Goal: Task Accomplishment & Management: Complete application form

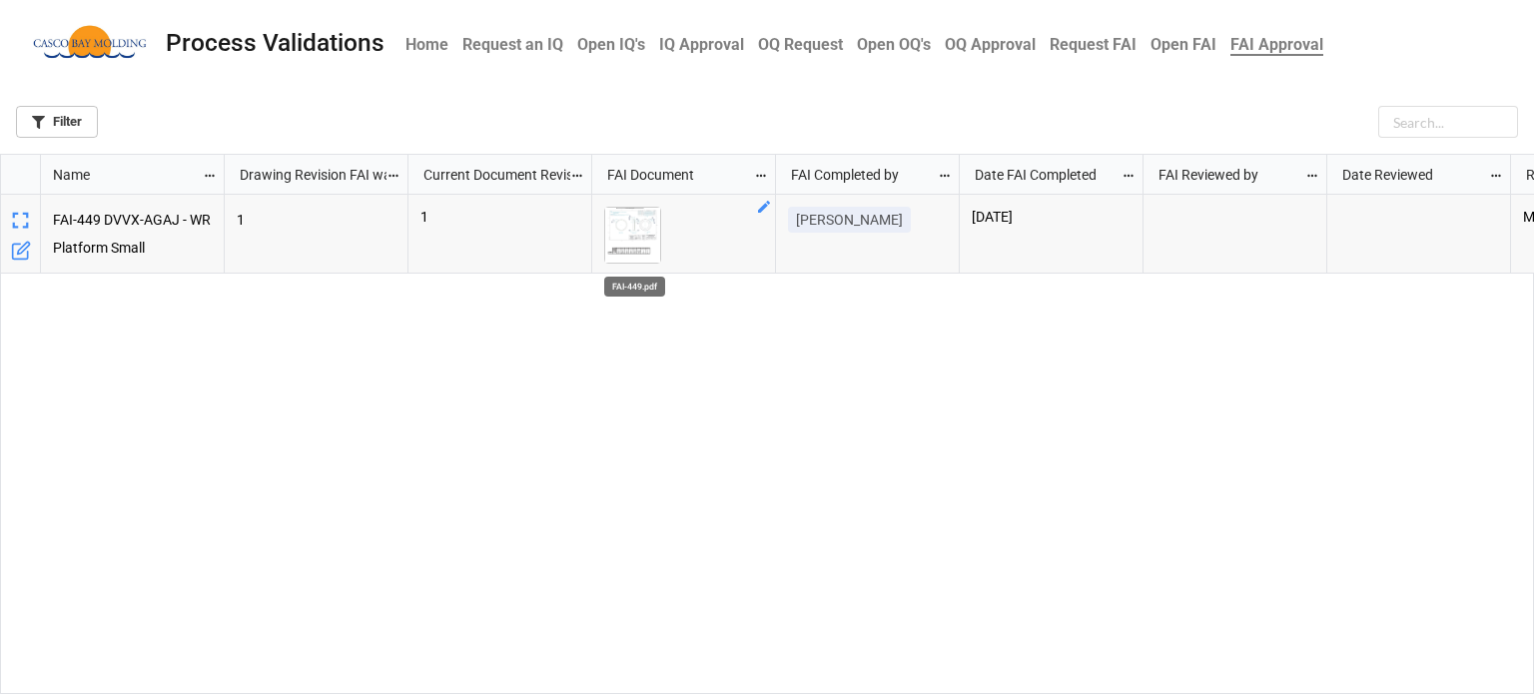
scroll to position [528, 1522]
click at [616, 210] on img "grid" at bounding box center [632, 235] width 55 height 55
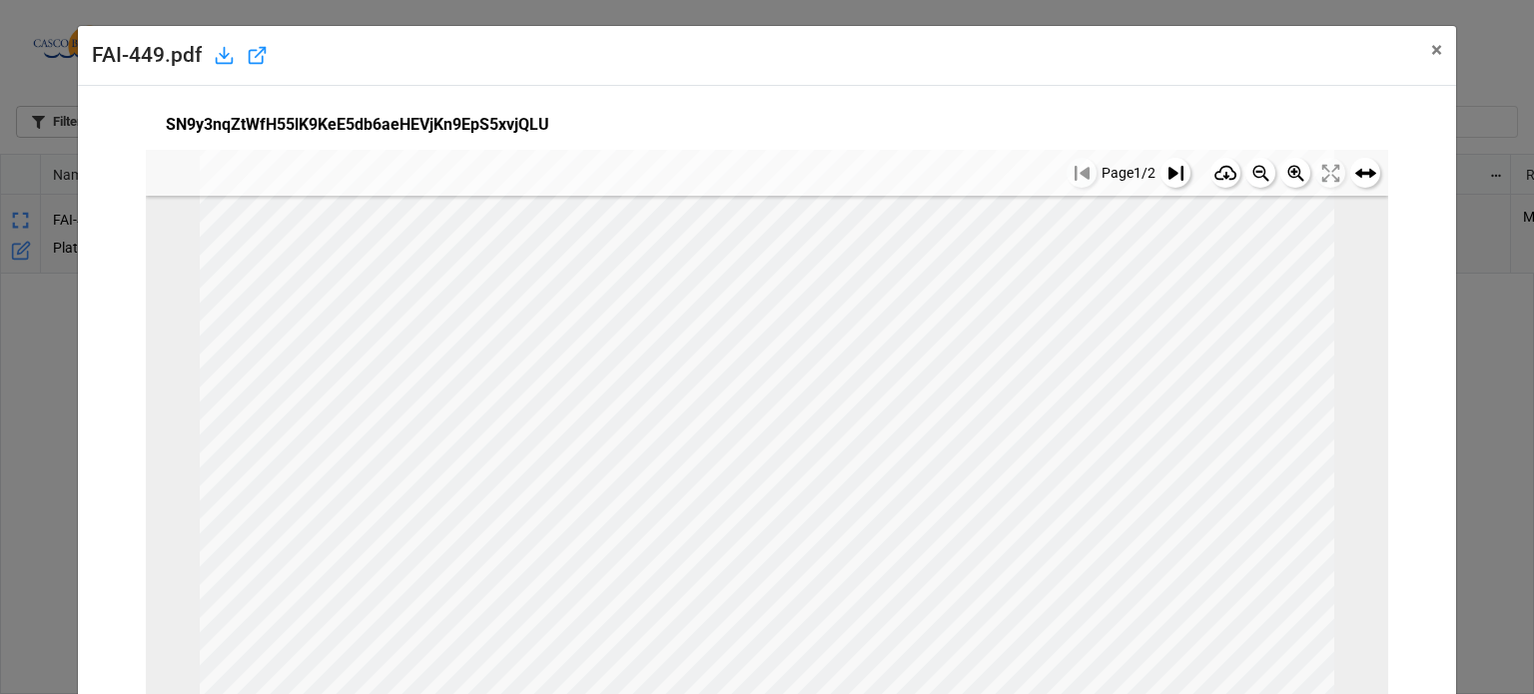
scroll to position [884, 0]
click at [1169, 170] on icon at bounding box center [1176, 173] width 15 height 15
click at [1432, 49] on span "×" at bounding box center [1437, 50] width 11 height 24
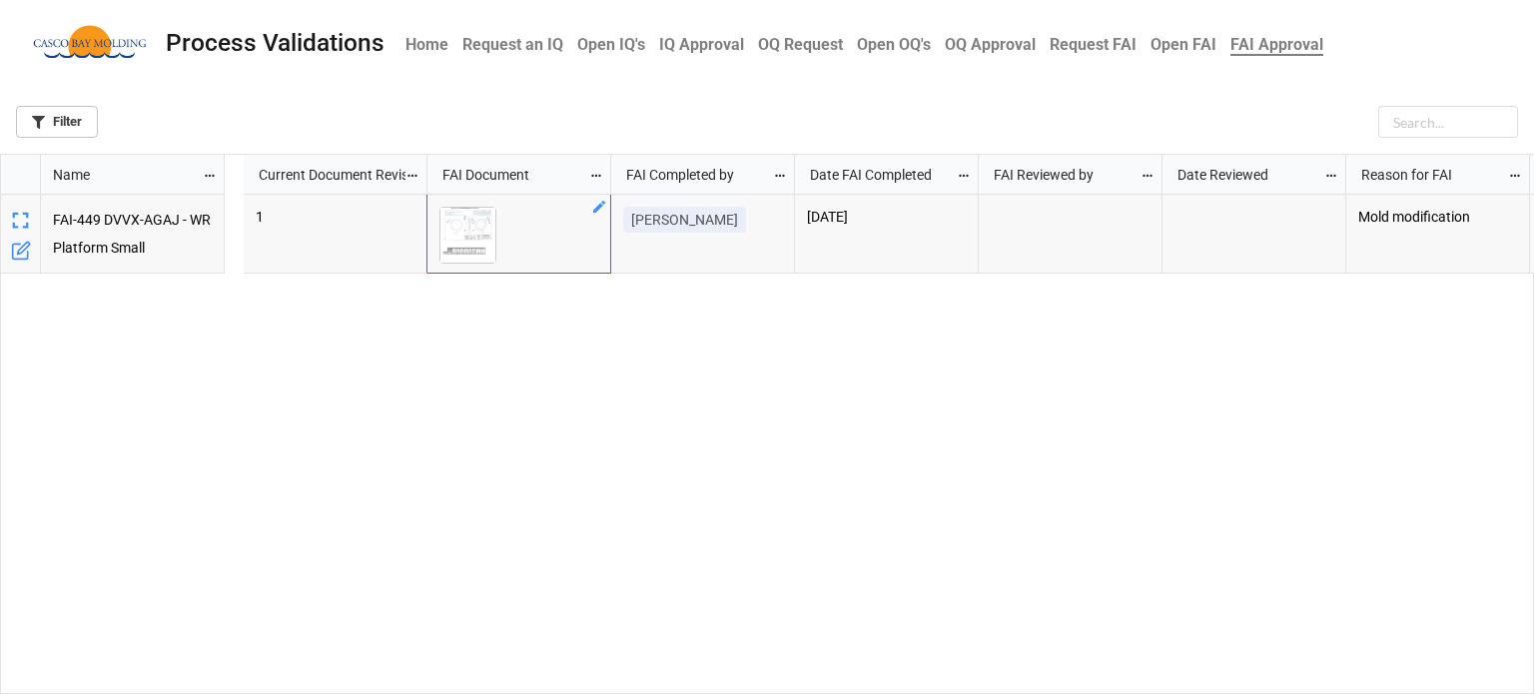
scroll to position [0, 200]
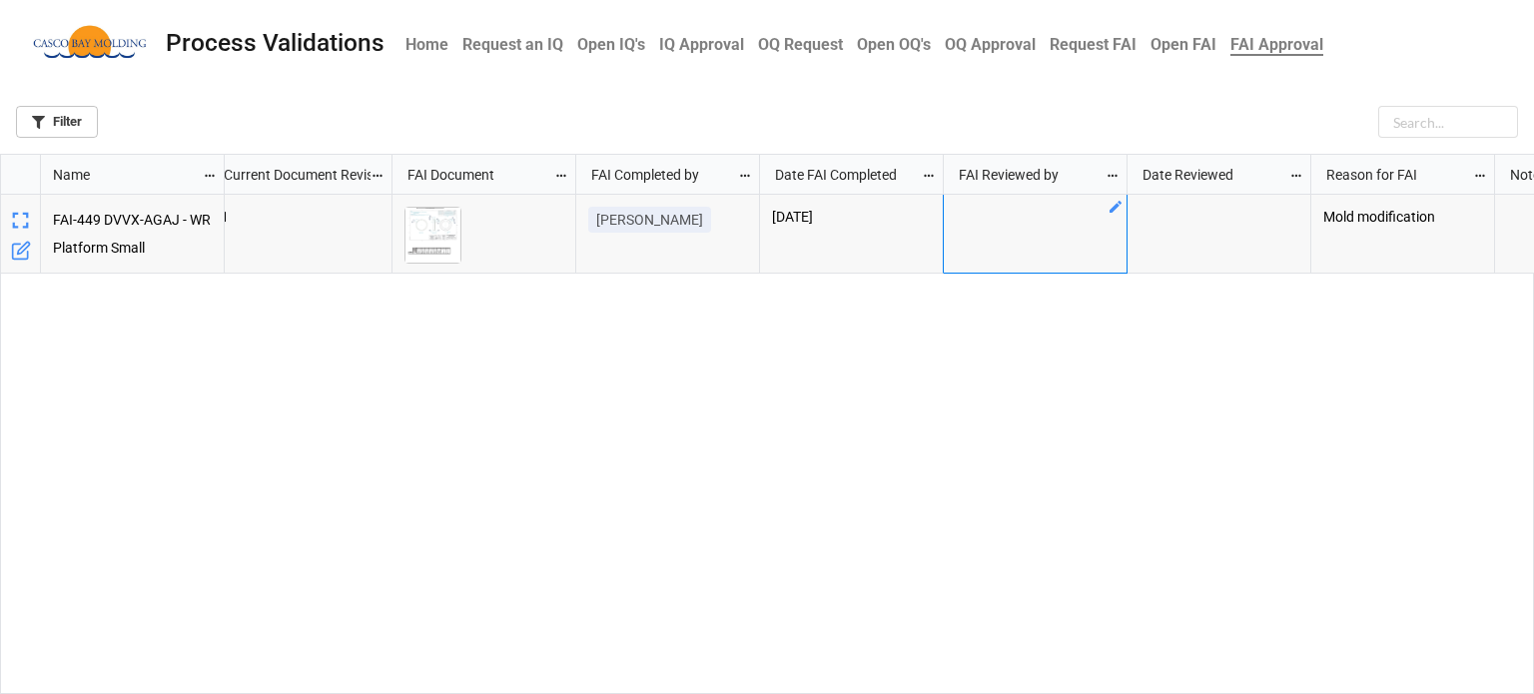
click at [1014, 218] on div "grid" at bounding box center [1036, 234] width 184 height 79
click at [1108, 208] on icon "grid" at bounding box center [1116, 207] width 16 height 16
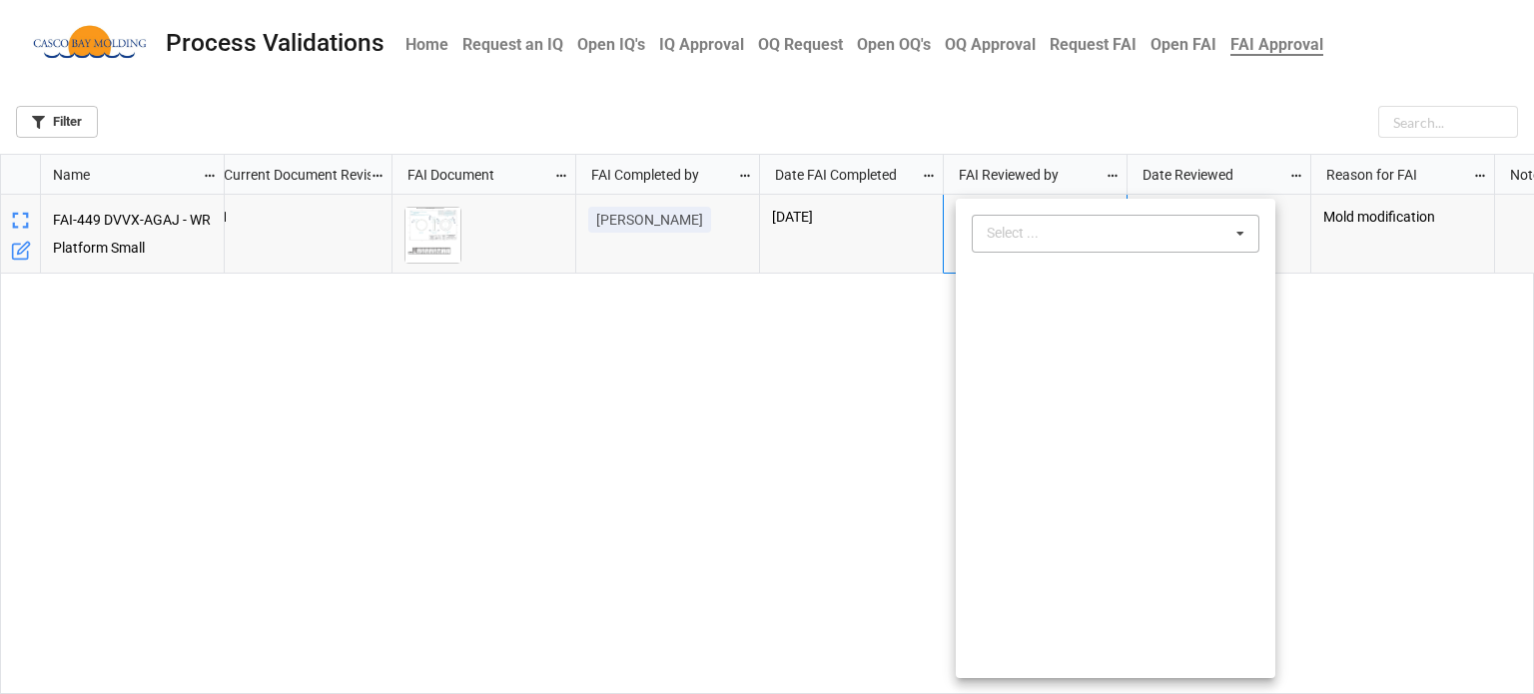
click at [1060, 233] on div "Select ..." at bounding box center [1025, 233] width 86 height 23
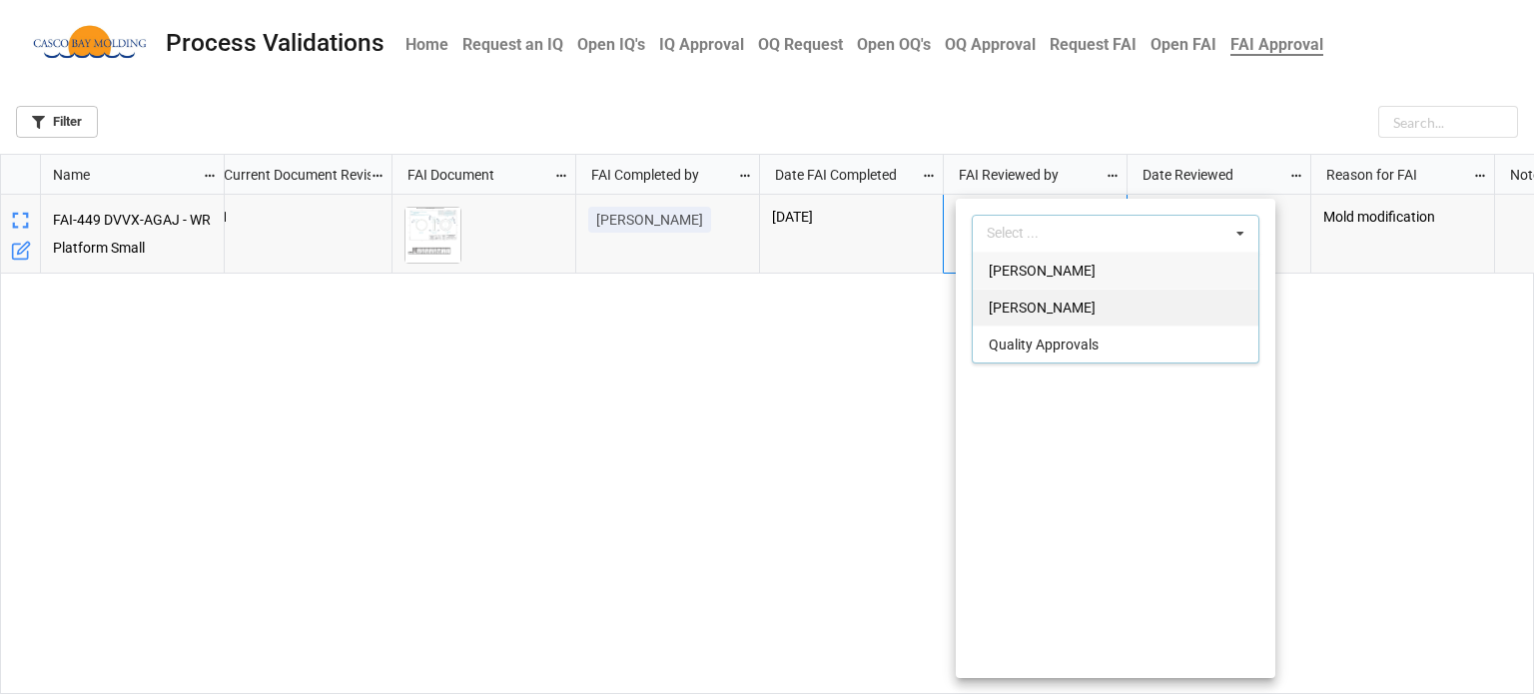
click at [1041, 310] on span "[PERSON_NAME]" at bounding box center [1042, 308] width 107 height 16
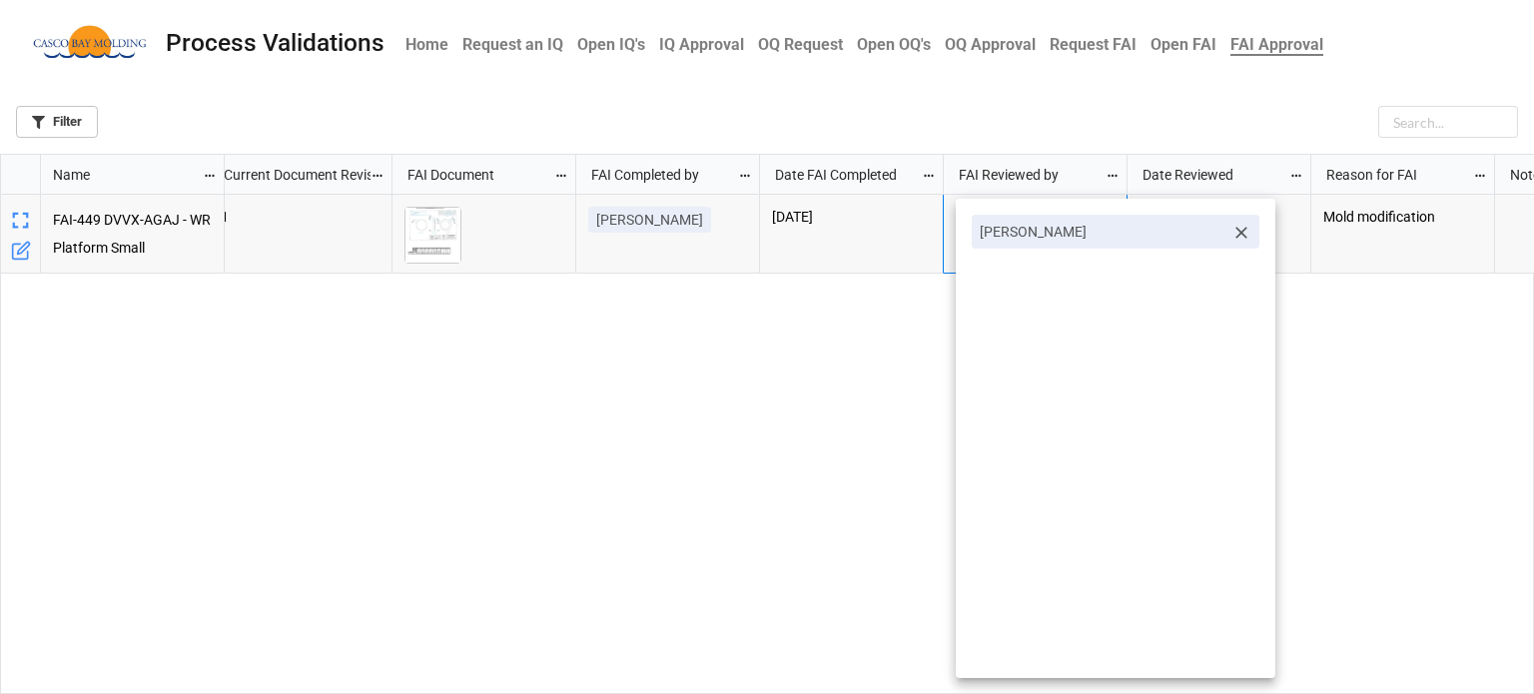
click at [1288, 368] on div at bounding box center [767, 347] width 1534 height 694
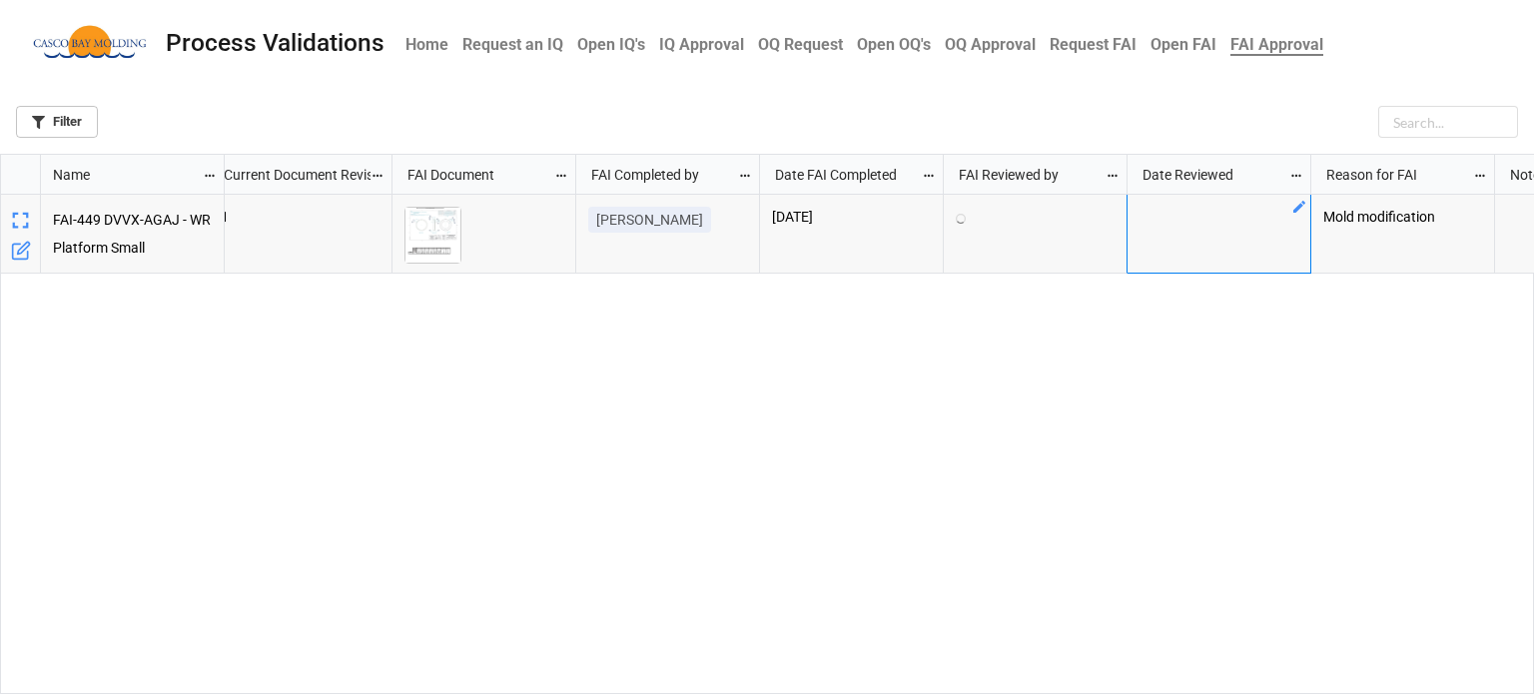
click at [1268, 235] on div "grid" at bounding box center [1220, 234] width 184 height 79
click at [1293, 206] on icon "grid" at bounding box center [1300, 207] width 16 height 16
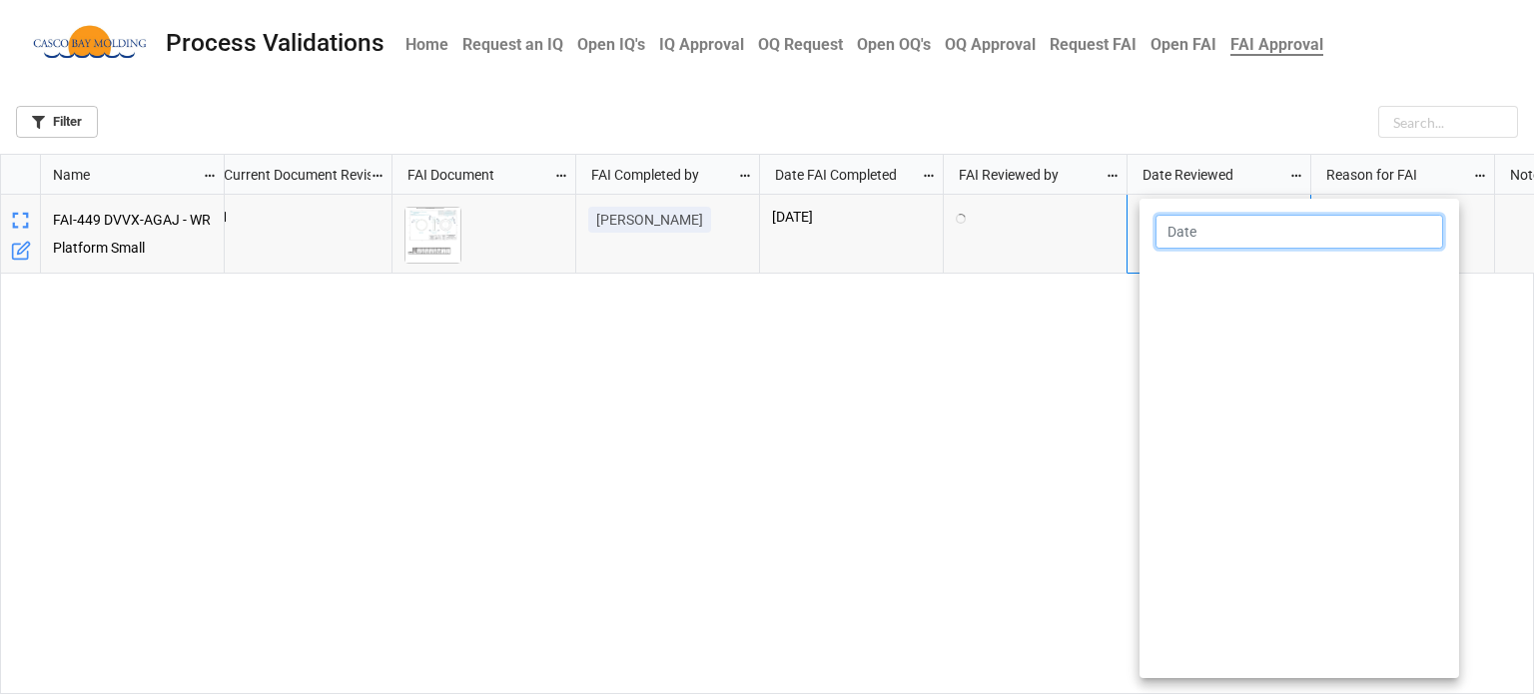
click at [1218, 233] on input "text" at bounding box center [1300, 232] width 288 height 34
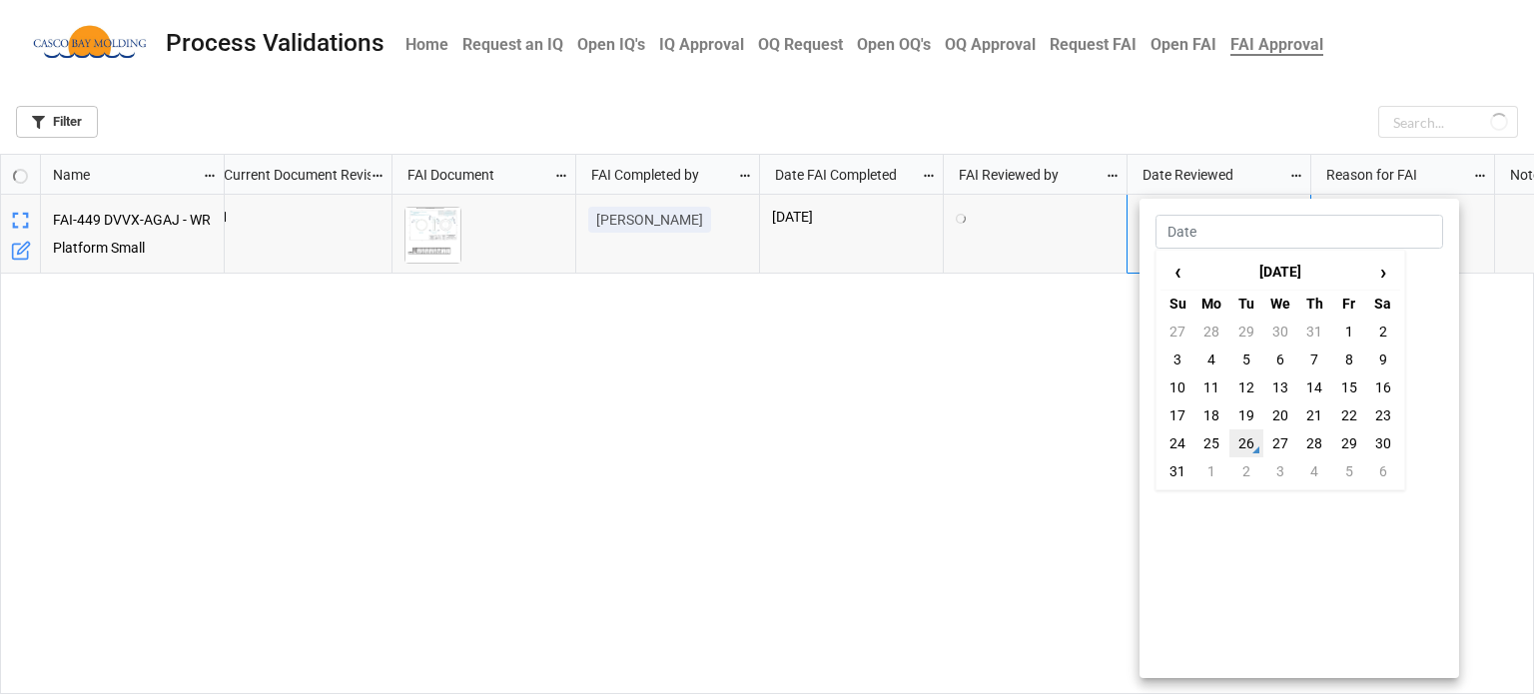
click at [1235, 439] on td "26" at bounding box center [1247, 444] width 34 height 28
type input "8/26/2025"
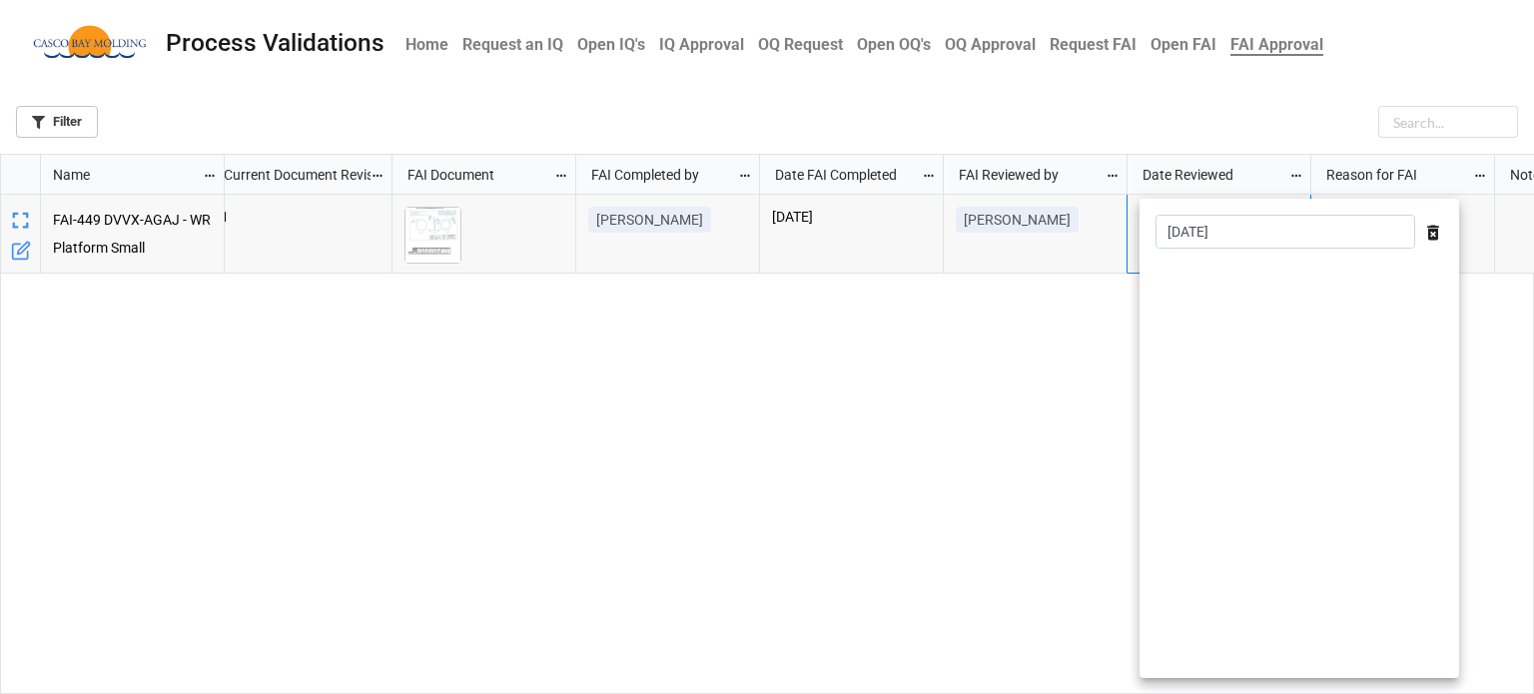
click at [1035, 429] on div at bounding box center [767, 347] width 1534 height 694
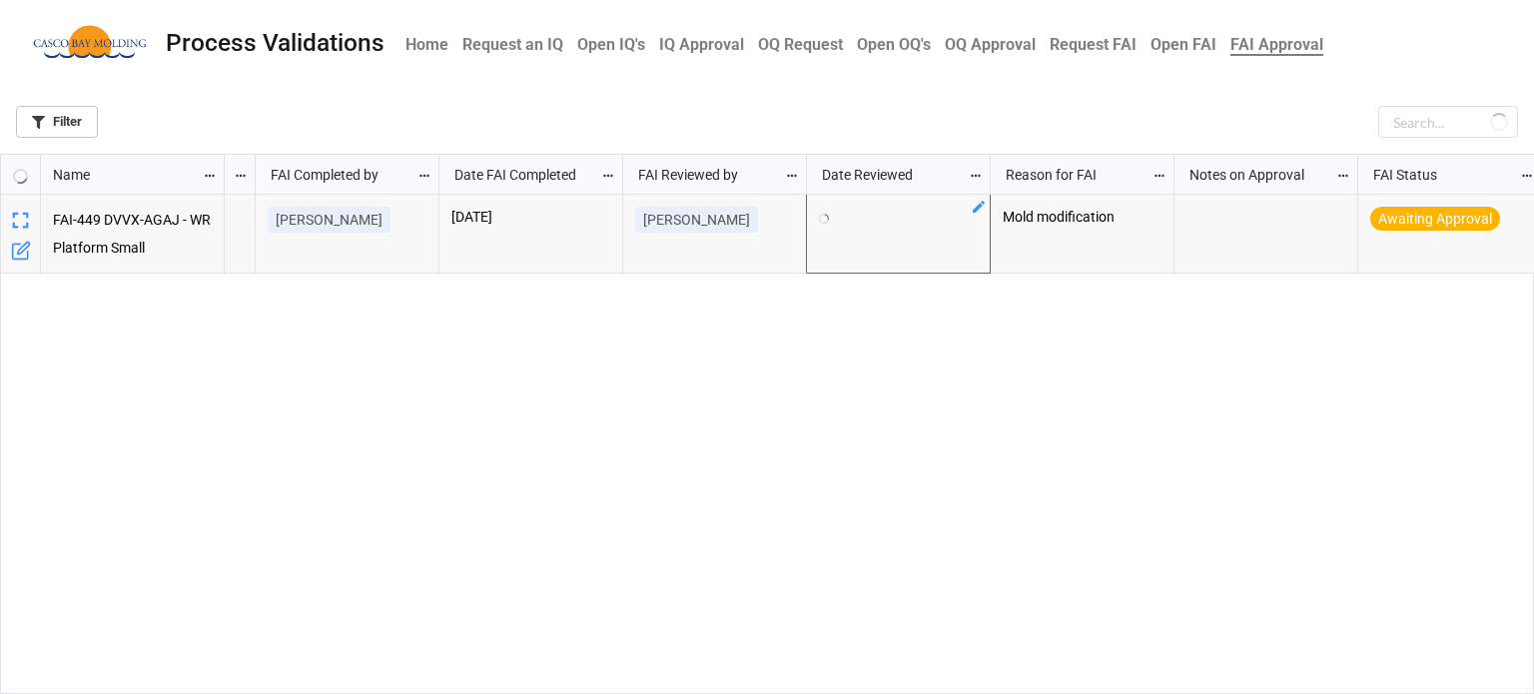
scroll to position [0, 527]
click at [1263, 203] on div "grid" at bounding box center [1260, 234] width 184 height 79
click at [1340, 205] on icon "grid" at bounding box center [1340, 207] width 12 height 12
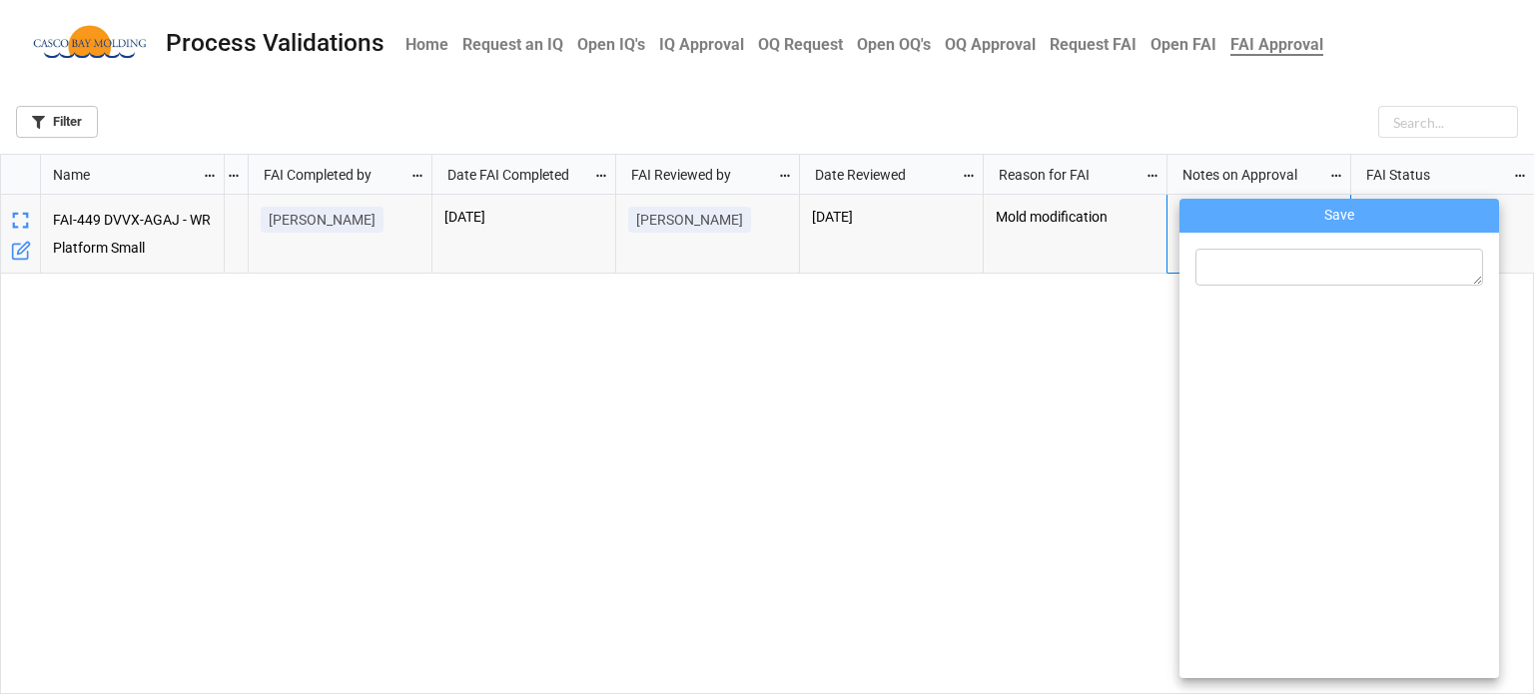
type textarea "P"
type textarea "x"
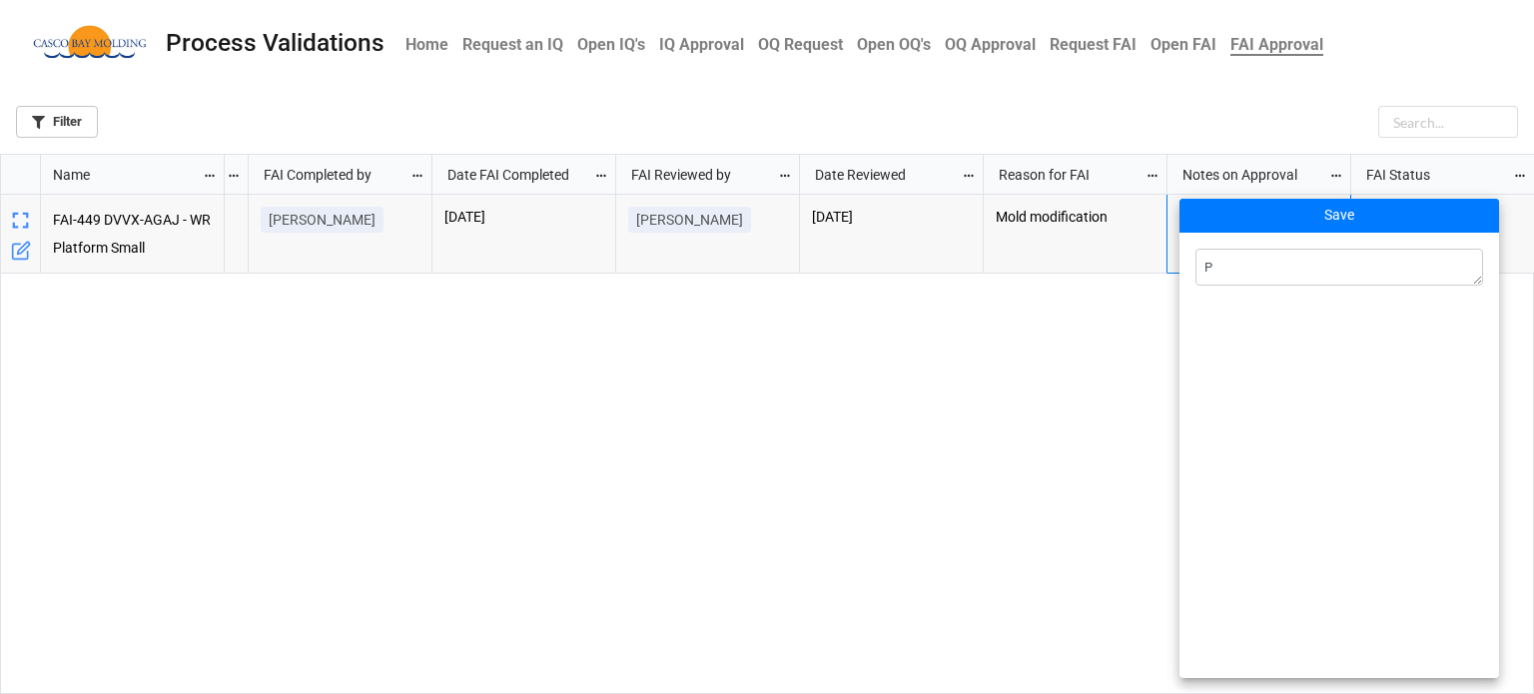
type textarea "Po"
type textarea "x"
type textarea "Pop"
type textarea "x"
type textarea "Popp"
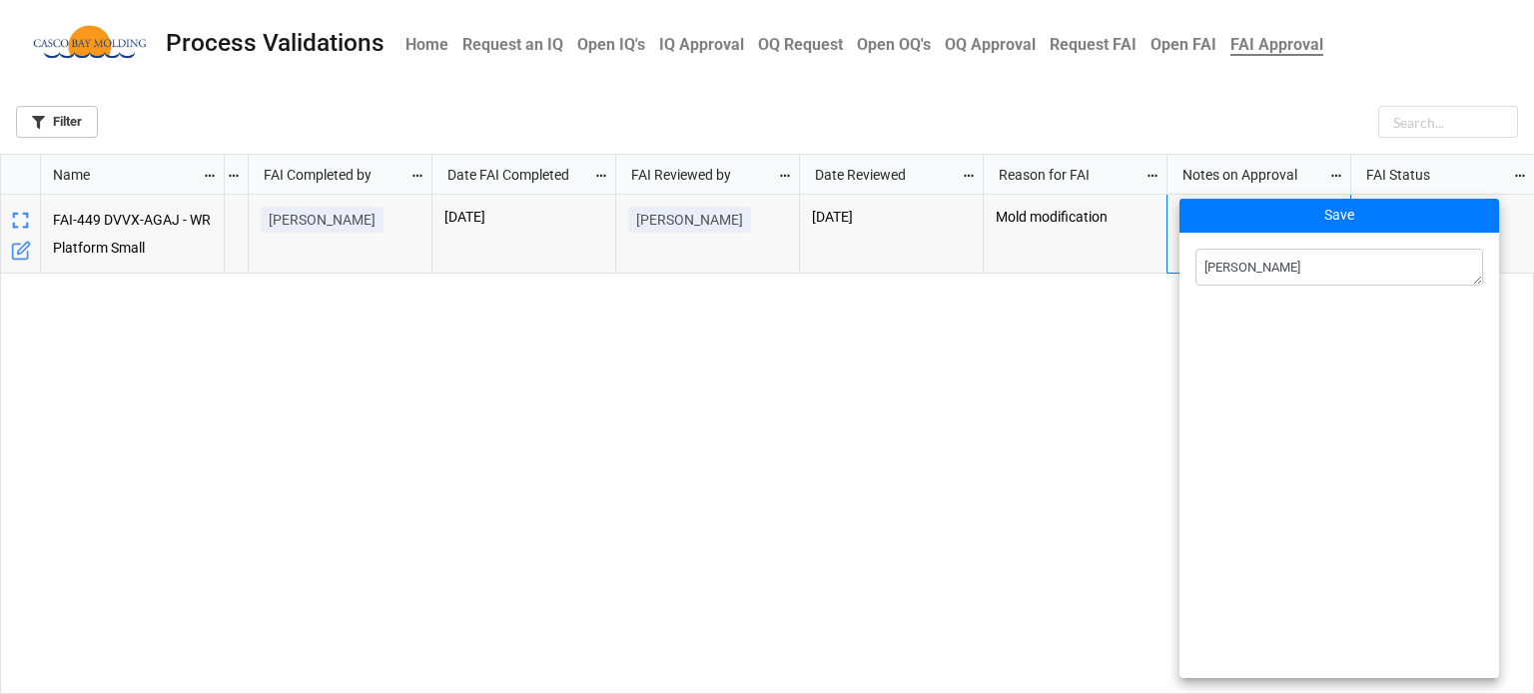
type textarea "x"
type textarea "Poppi"
type textarea "x"
type textarea "Poppit"
type textarea "x"
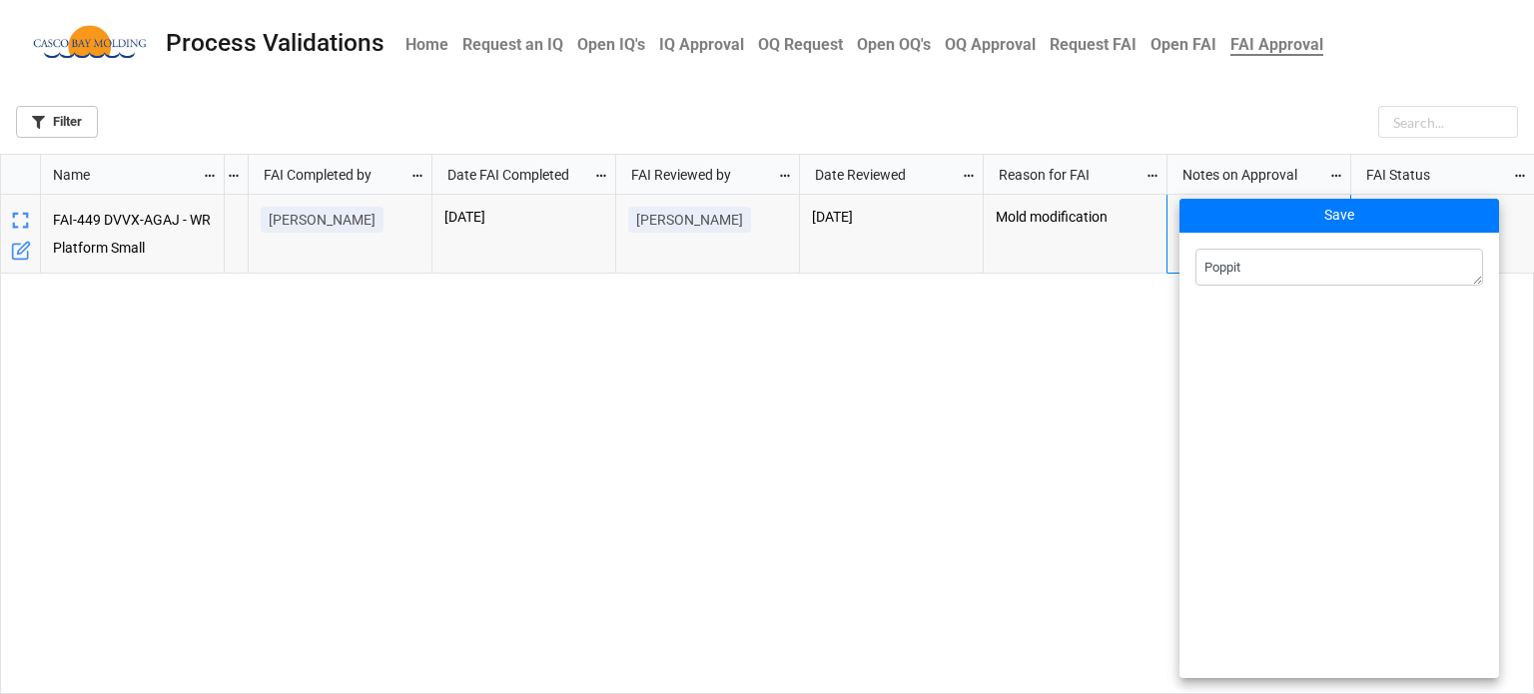
type textarea "Poppit"
type textarea "x"
type textarea "Poppit m"
type textarea "x"
type textarea "Poppit mo"
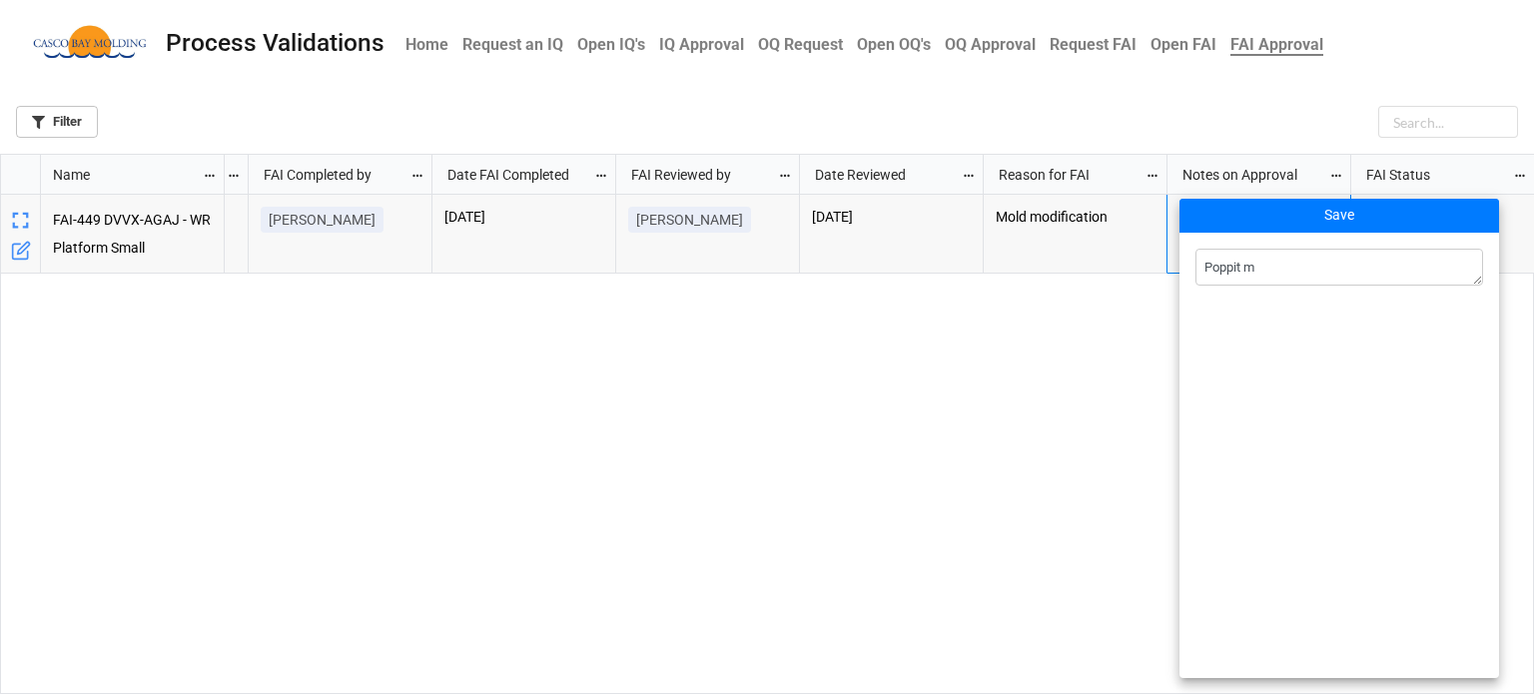
type textarea "x"
type textarea "Poppit mod"
type textarea "x"
type textarea "Poppit modi"
type textarea "x"
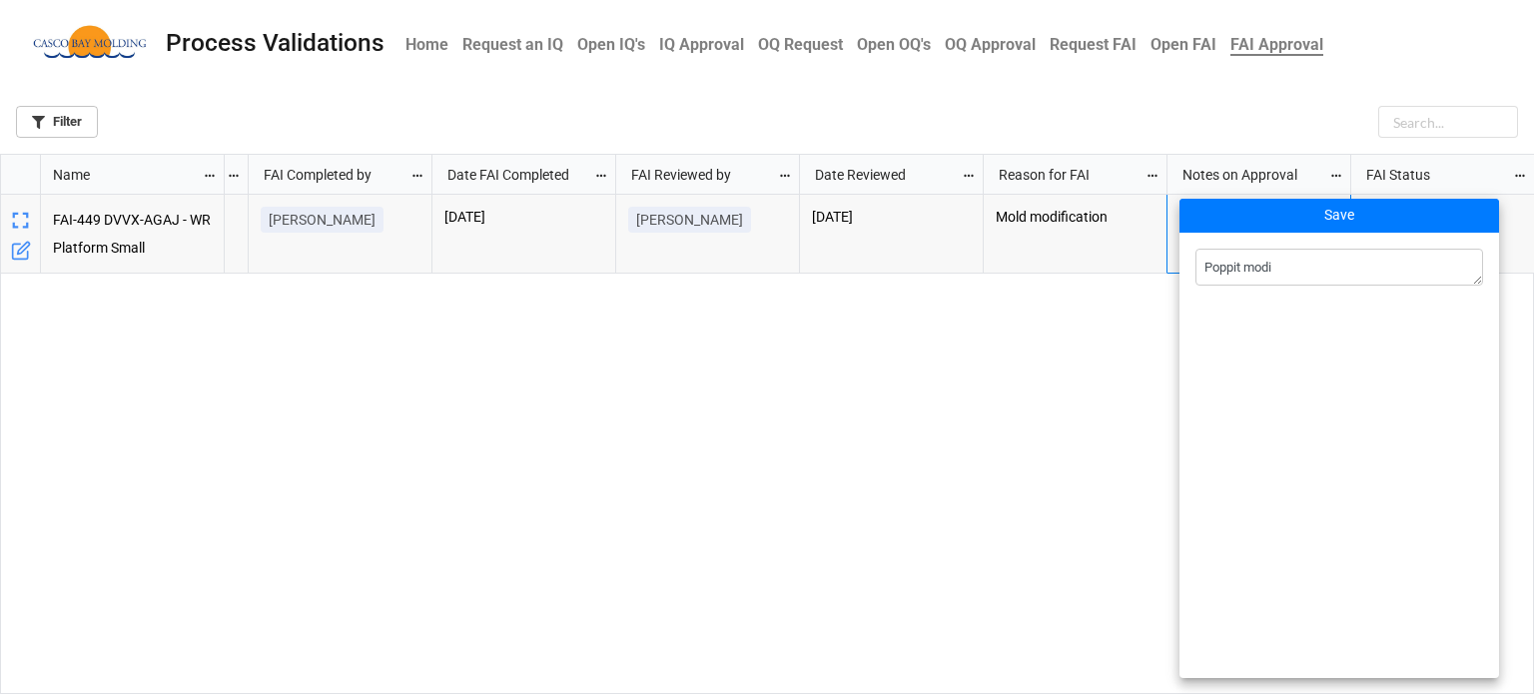
type textarea "Poppit modif"
type textarea "x"
type textarea "Poppit modifi"
type textarea "x"
type textarea "Poppit modific"
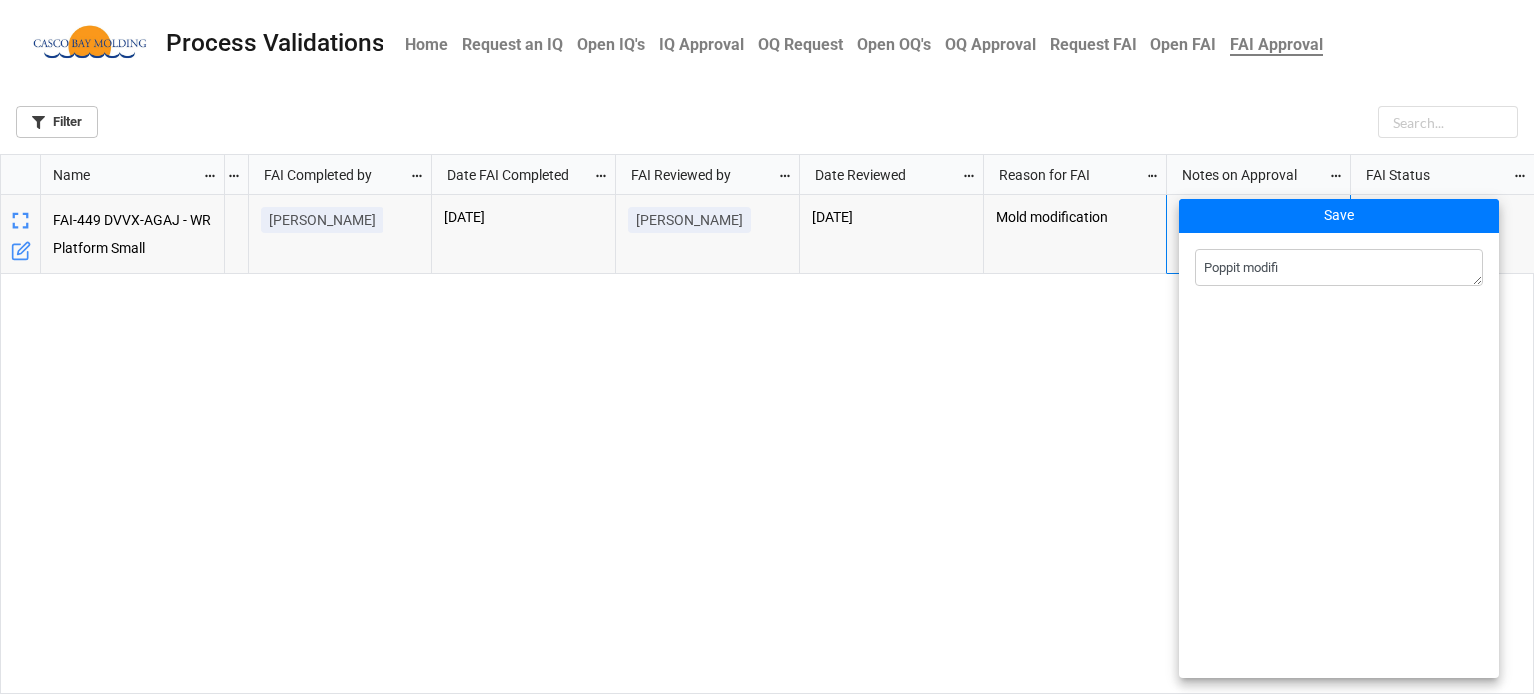
type textarea "x"
type textarea "Poppit modifica"
type textarea "x"
type textarea "Poppit modificat"
type textarea "x"
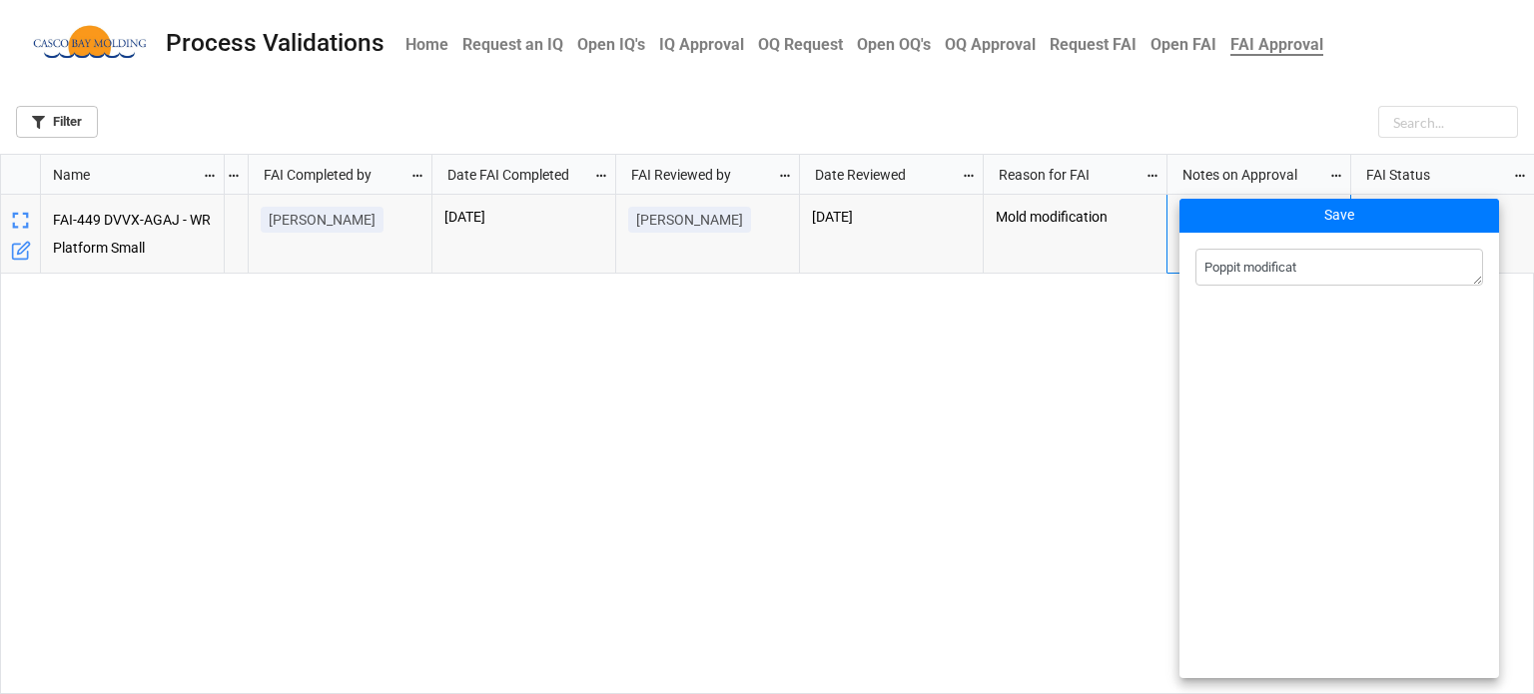
type textarea "Poppit modificati"
type textarea "x"
type textarea "Poppit modificatio"
type textarea "x"
type textarea "Poppit modification"
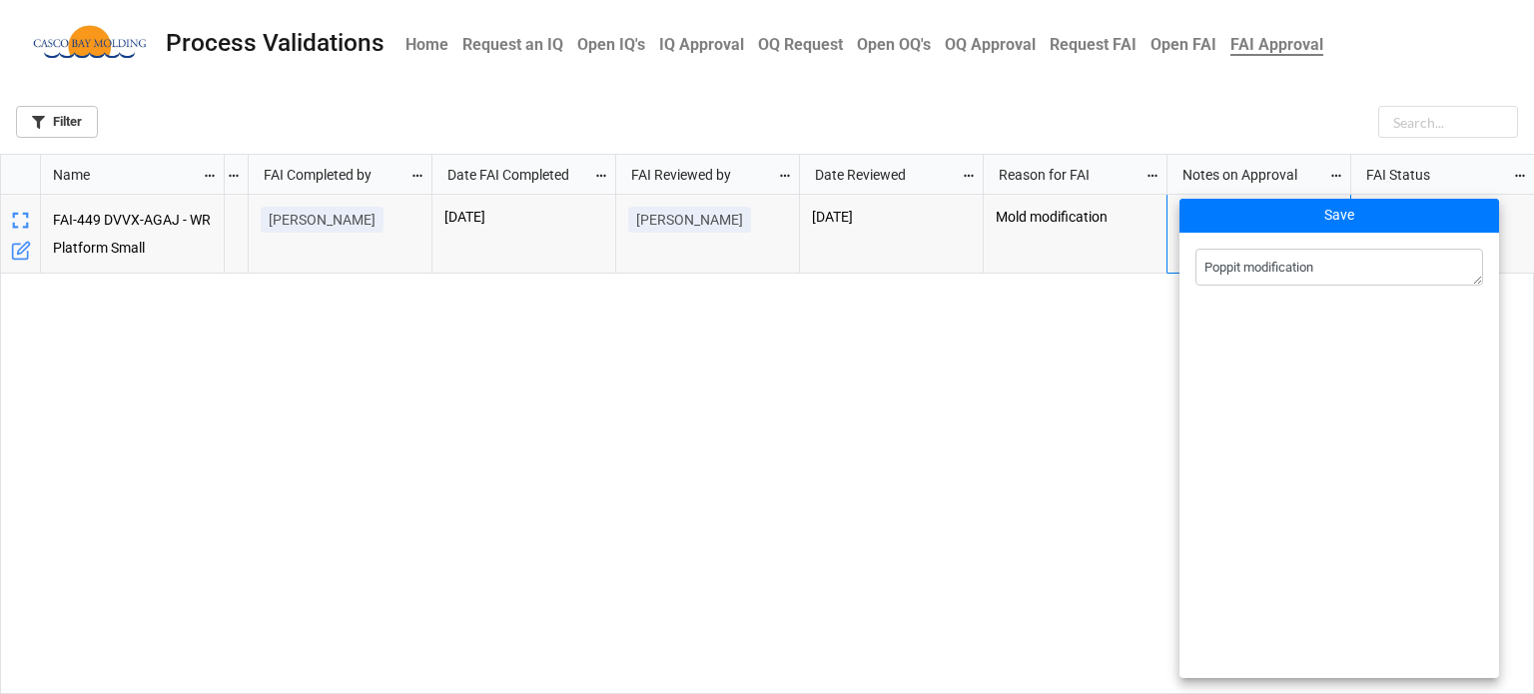
type textarea "x"
type textarea "Poppit modification"
type textarea "x"
type textarea "Poppit modification o"
type textarea "x"
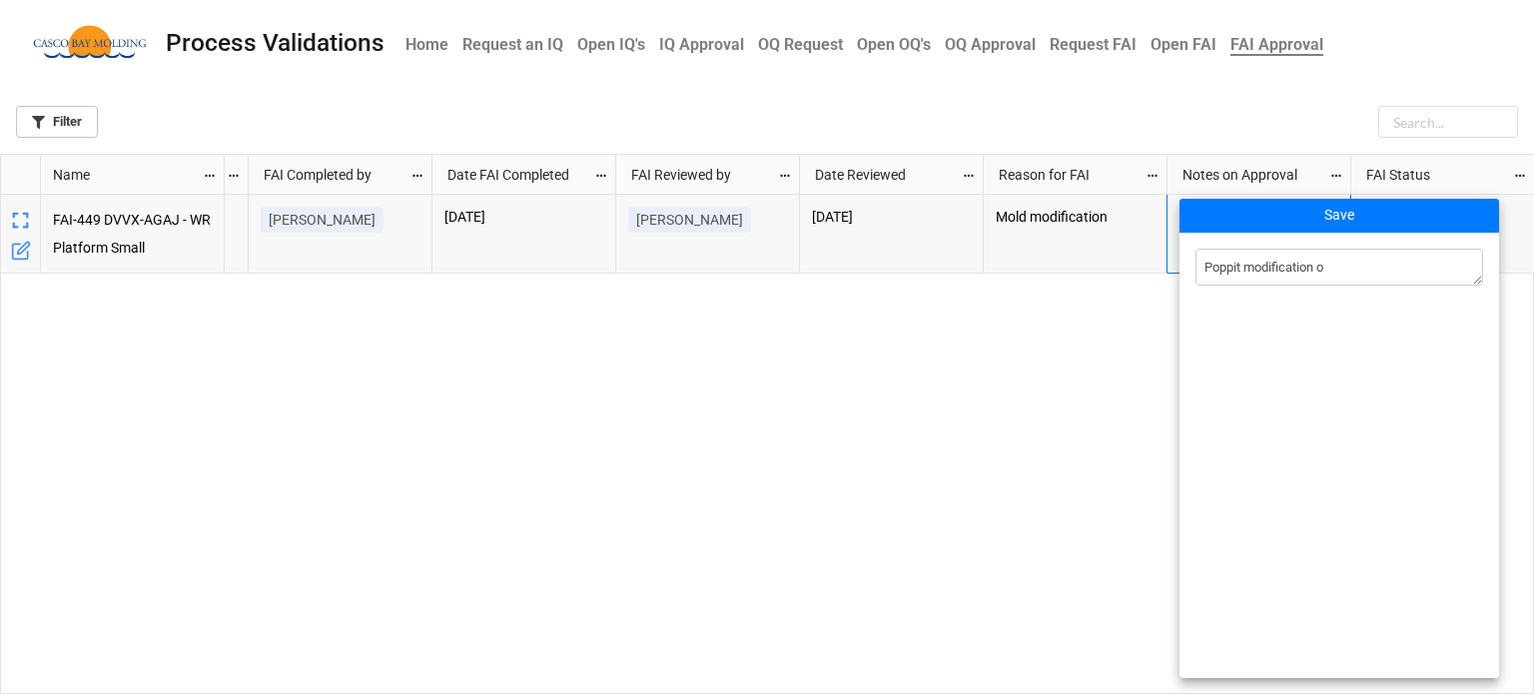
type textarea "Poppit modification on"
type textarea "x"
type textarea "Poppit modification onl"
type textarea "x"
type textarea "Poppit modification only"
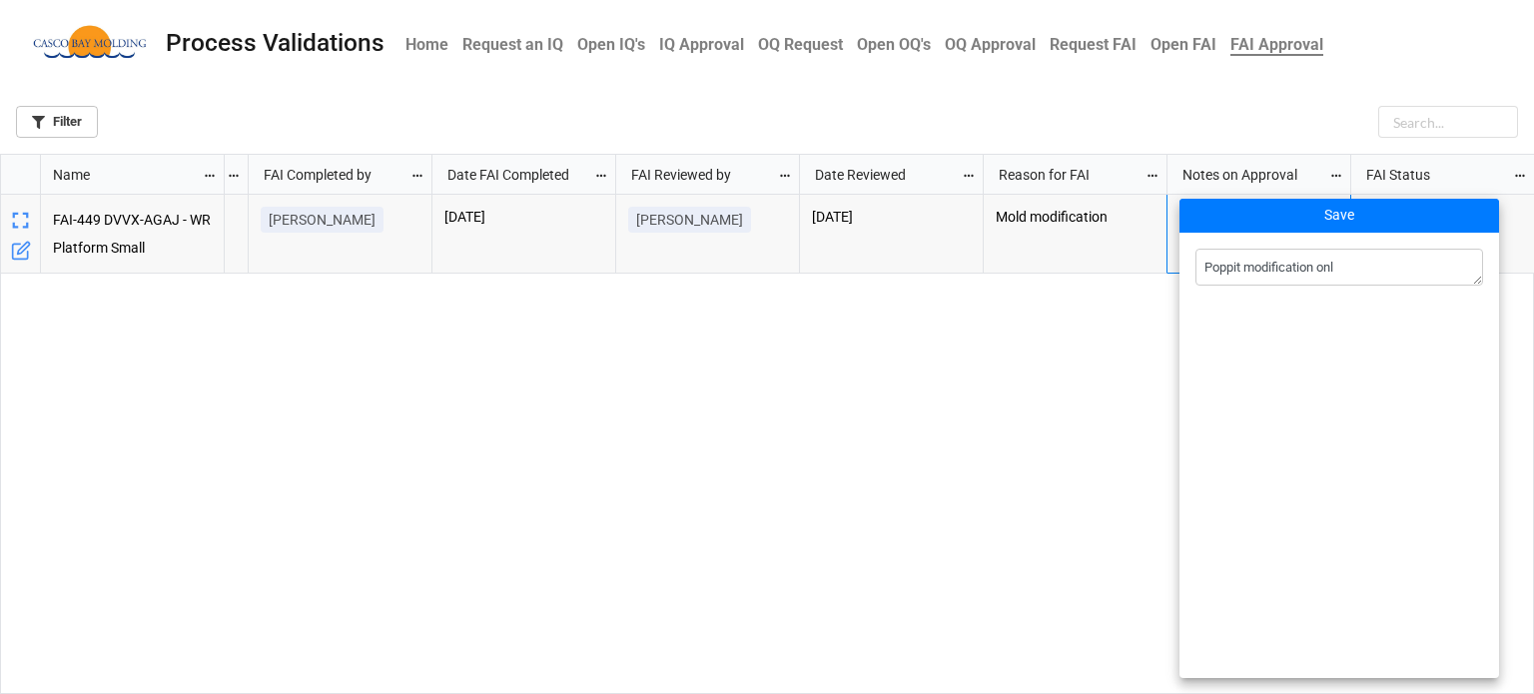
type textarea "x"
type textarea "Poppit modification only"
click at [1336, 224] on button "Save" at bounding box center [1340, 216] width 320 height 34
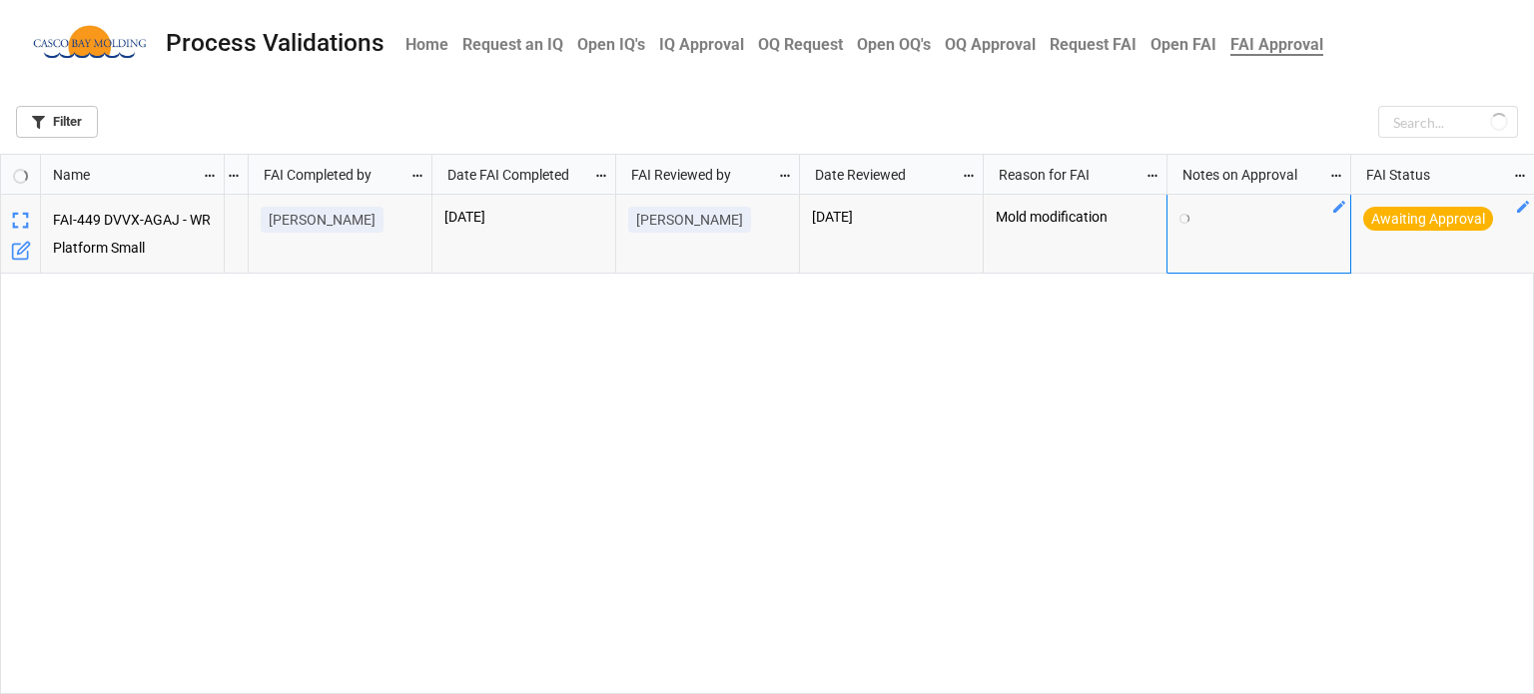
click at [1517, 203] on icon "grid" at bounding box center [1523, 207] width 16 height 16
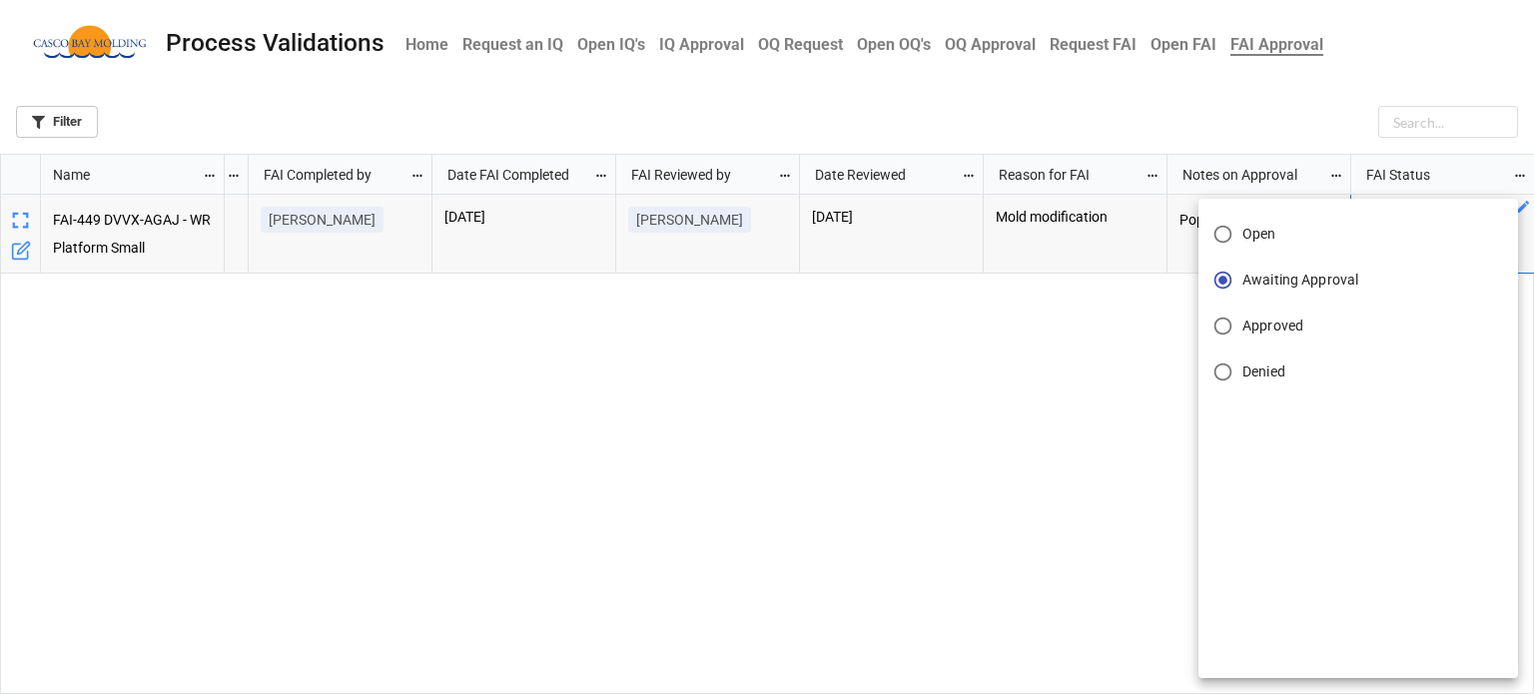
click at [1287, 323] on span "Approved" at bounding box center [1273, 326] width 61 height 21
click at [1243, 323] on input "Approved" at bounding box center [1223, 326] width 39 height 39
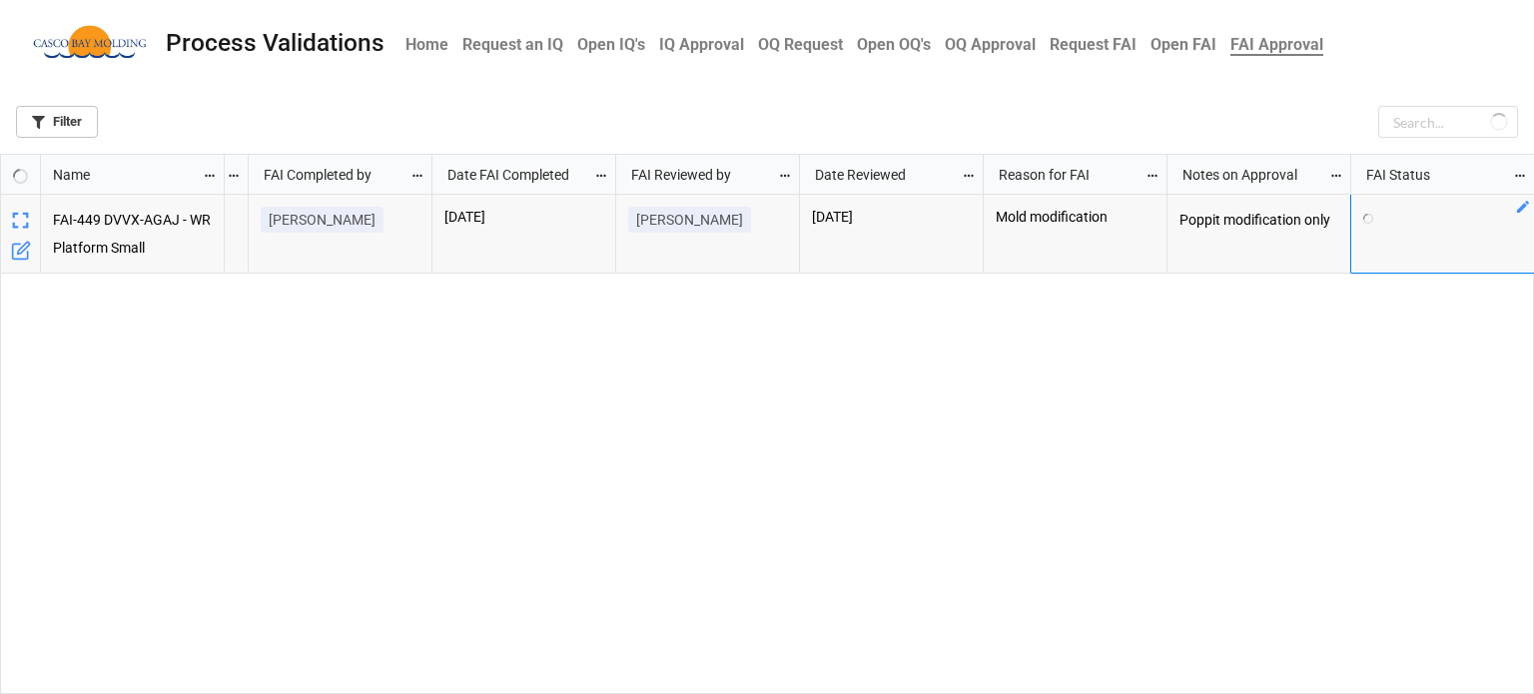
scroll to position [0, 0]
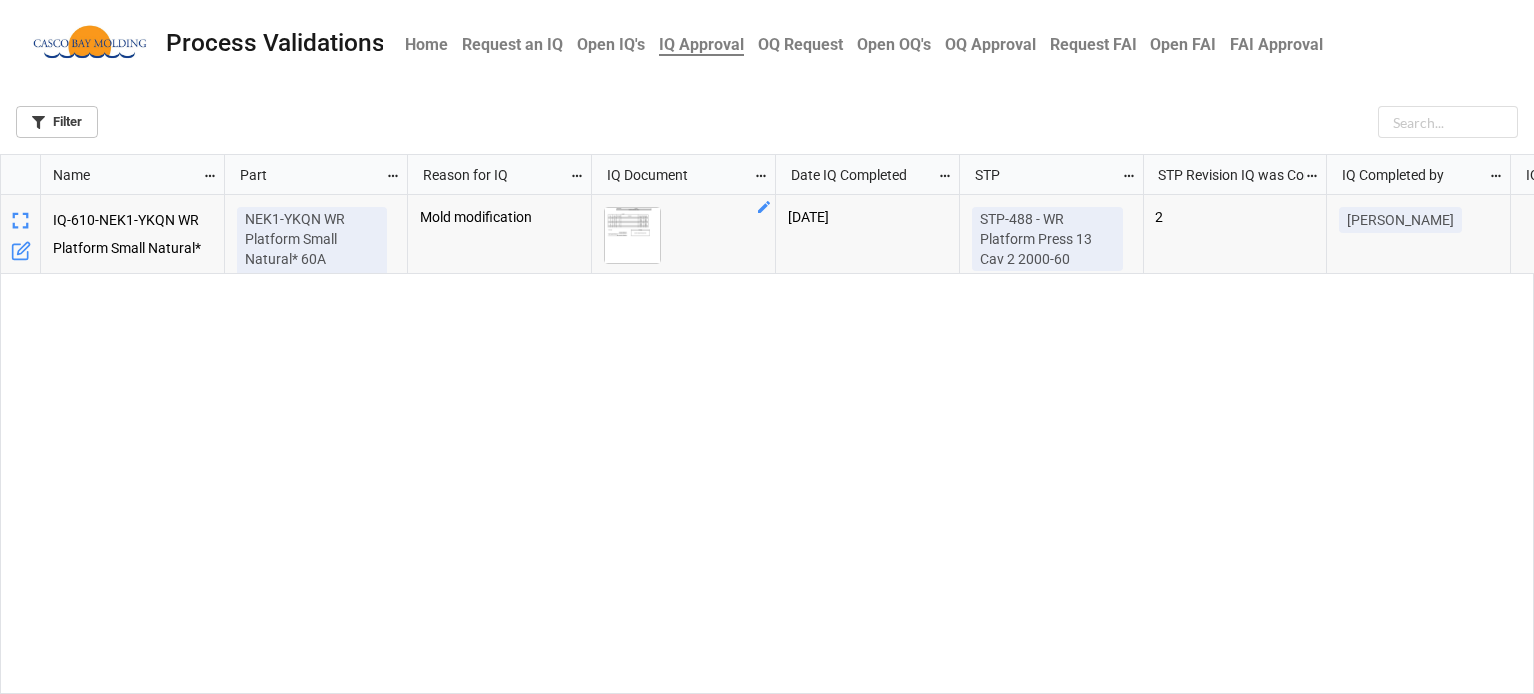
scroll to position [528, 1522]
click at [639, 243] on img "grid" at bounding box center [632, 235] width 55 height 55
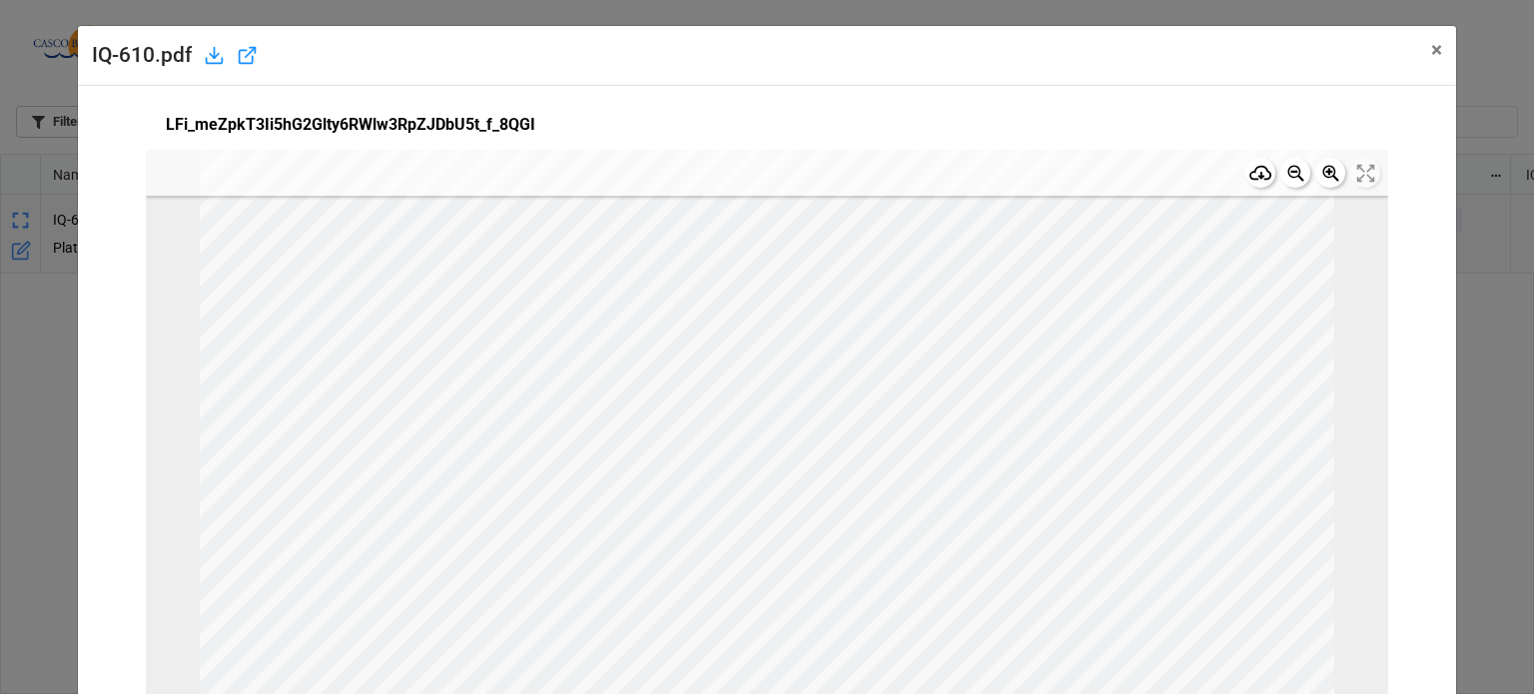
scroll to position [200, 0]
click at [1432, 47] on span "×" at bounding box center [1437, 50] width 11 height 24
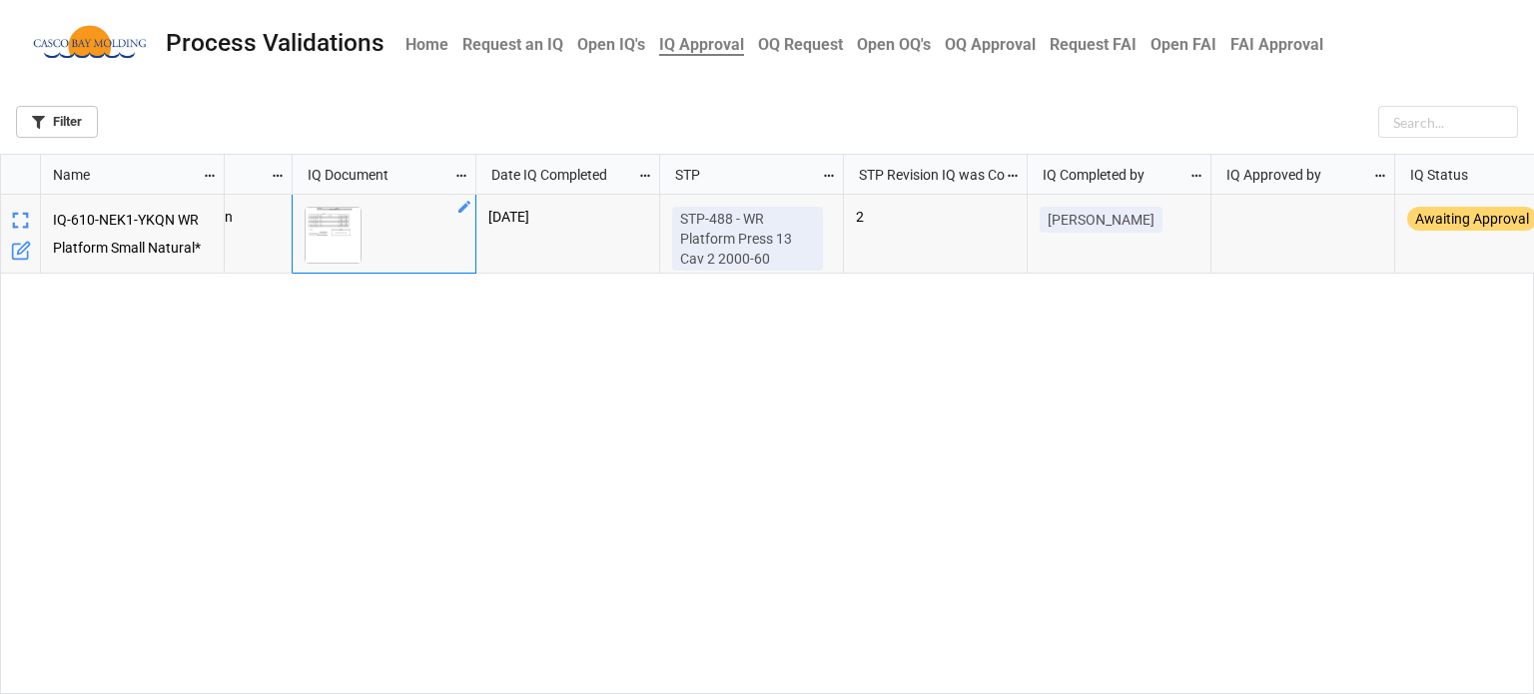
scroll to position [0, 0]
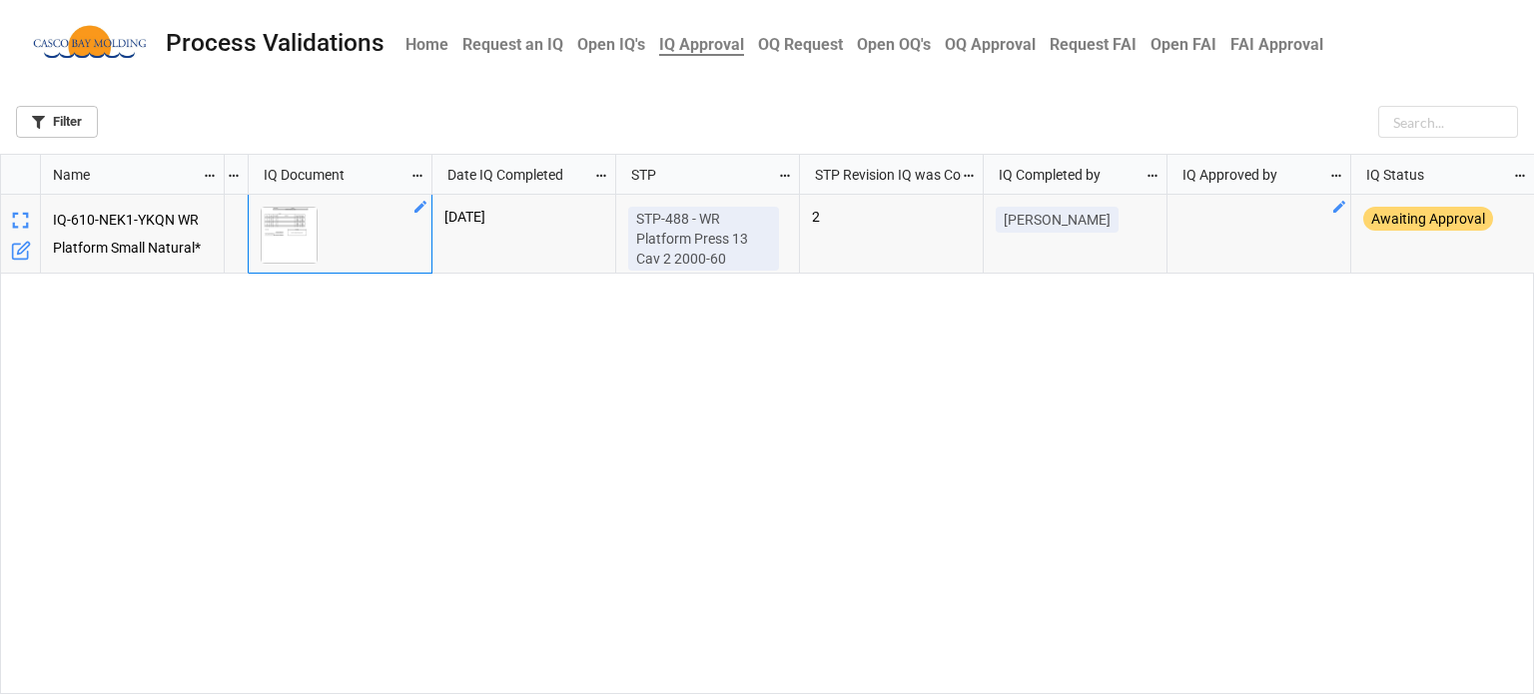
click at [1335, 209] on icon "grid" at bounding box center [1340, 207] width 16 height 16
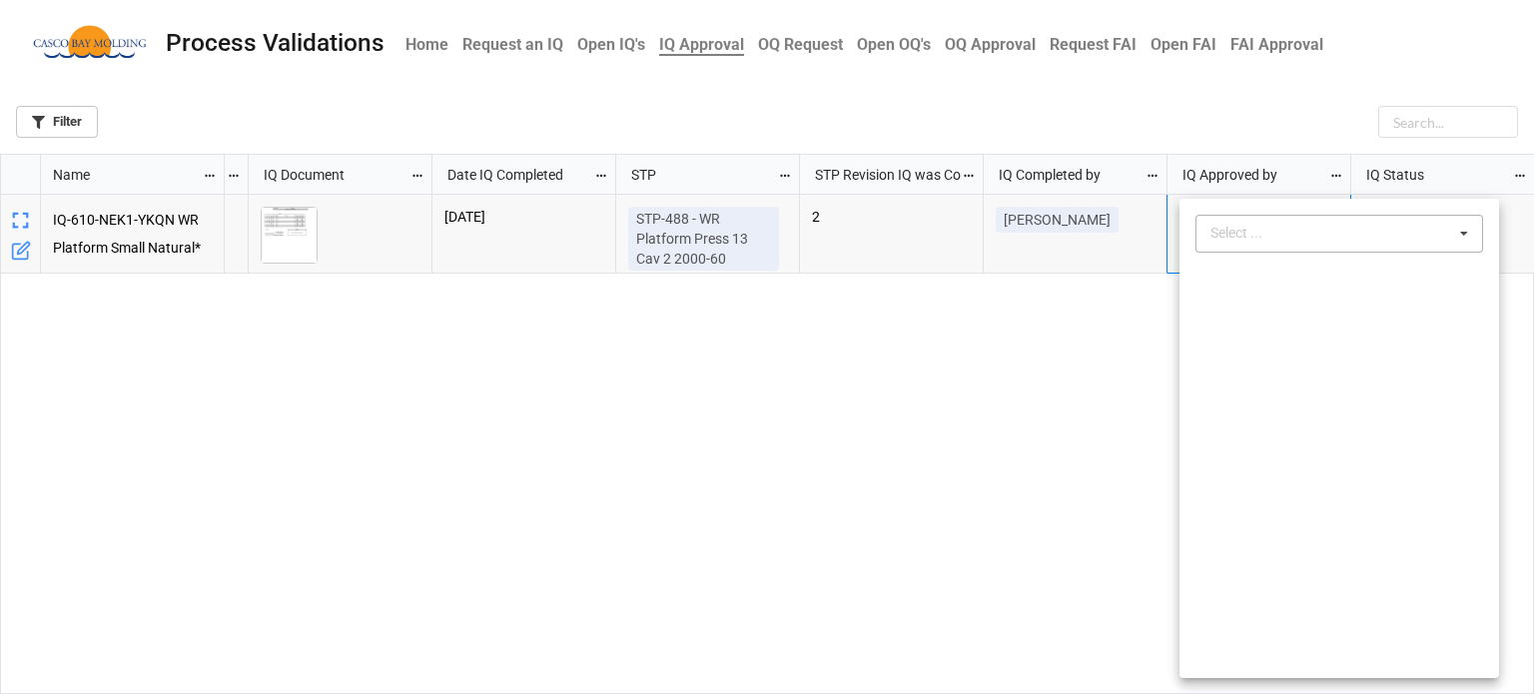
click at [1284, 225] on div "Select ..." at bounding box center [1249, 233] width 86 height 23
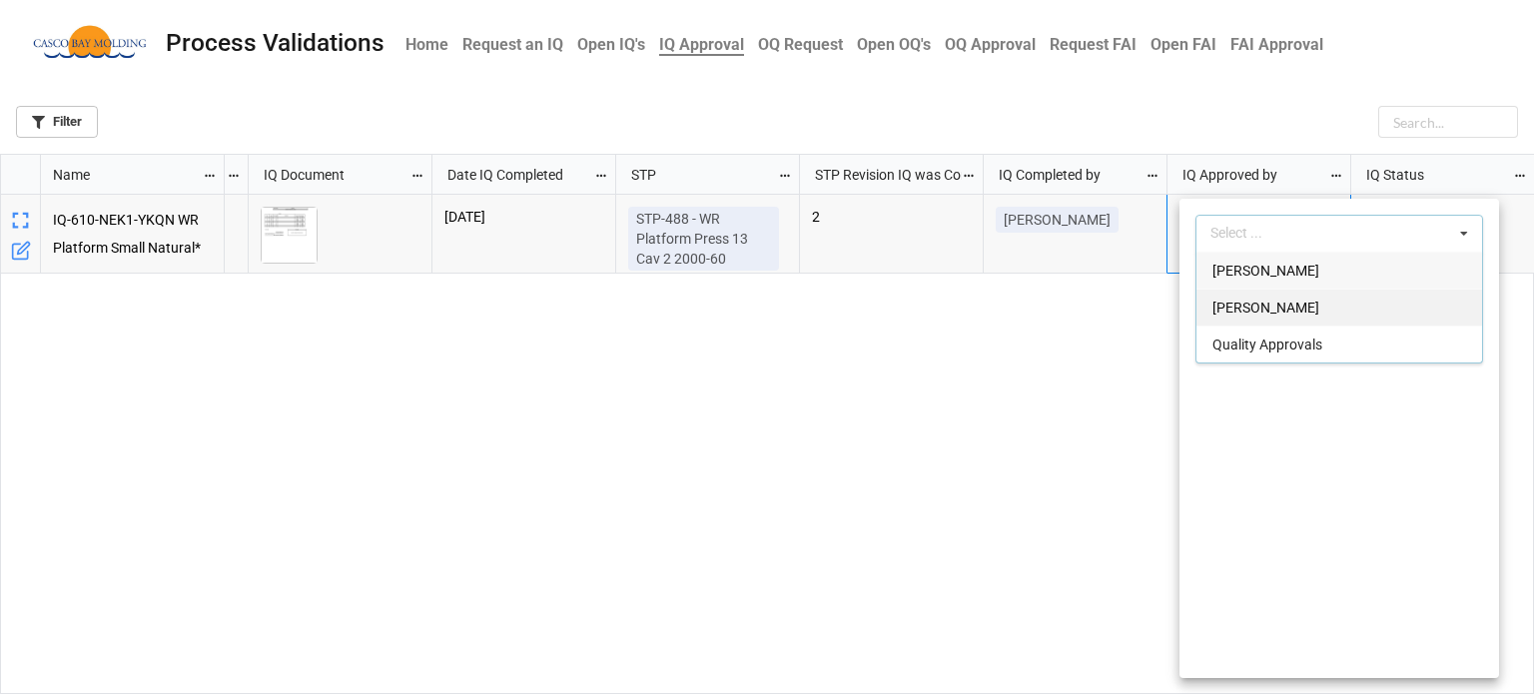
click at [1274, 318] on div "[PERSON_NAME]" at bounding box center [1340, 307] width 286 height 37
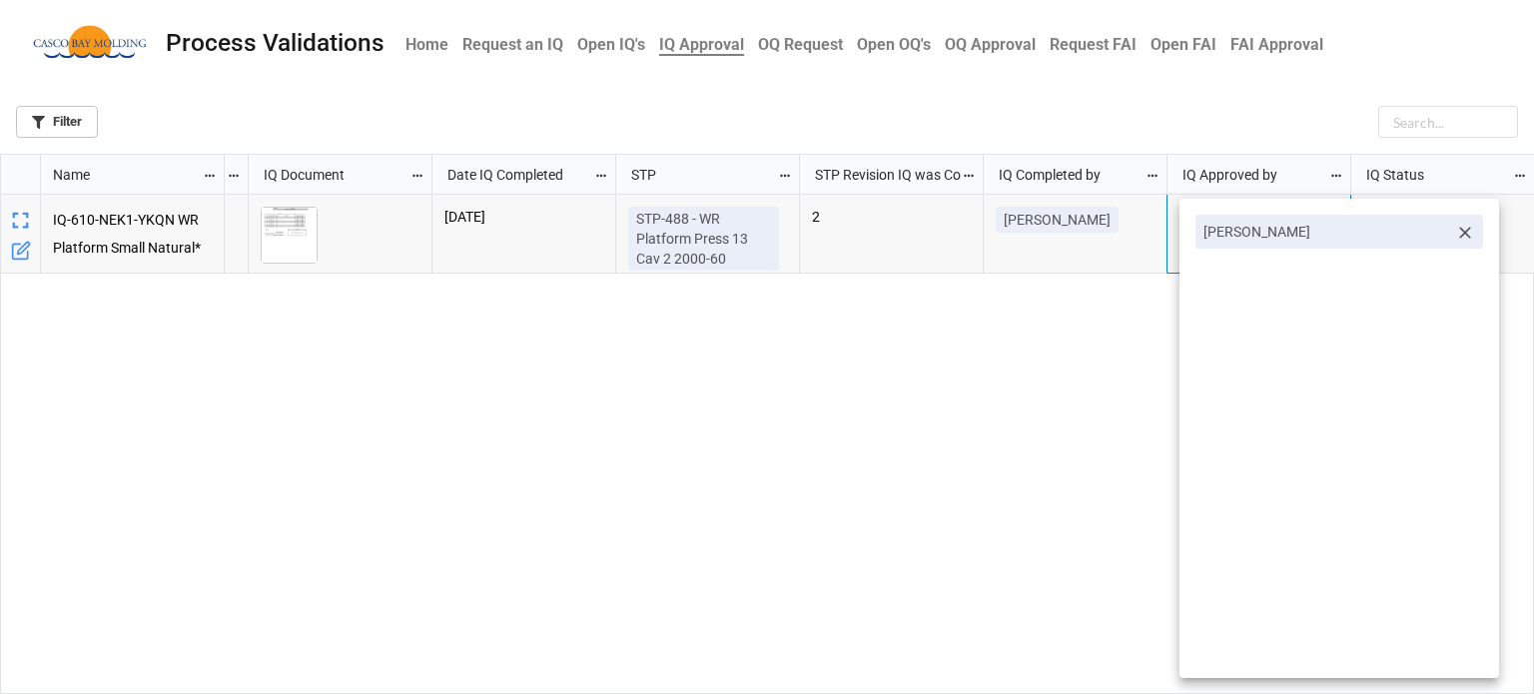
click at [1137, 347] on div at bounding box center [767, 347] width 1534 height 694
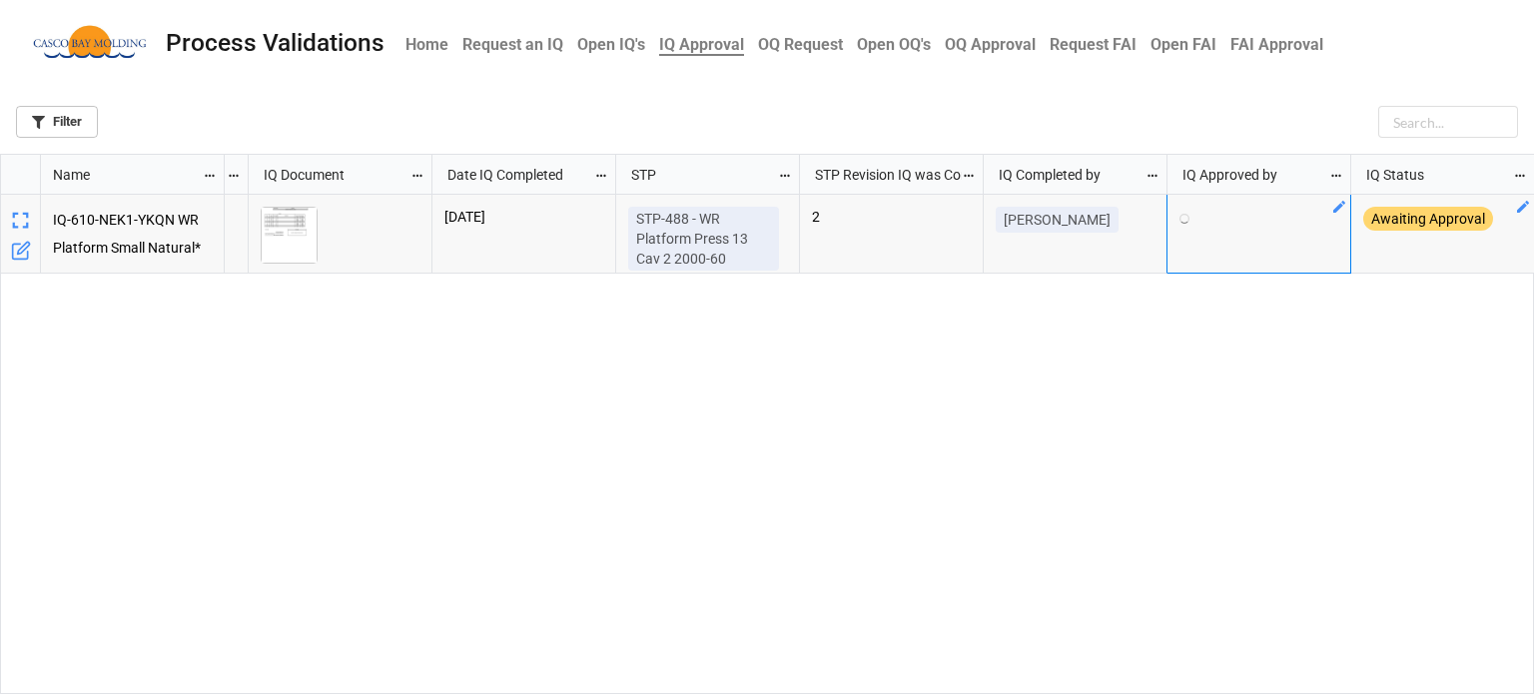
click at [1522, 211] on icon "grid" at bounding box center [1523, 207] width 16 height 16
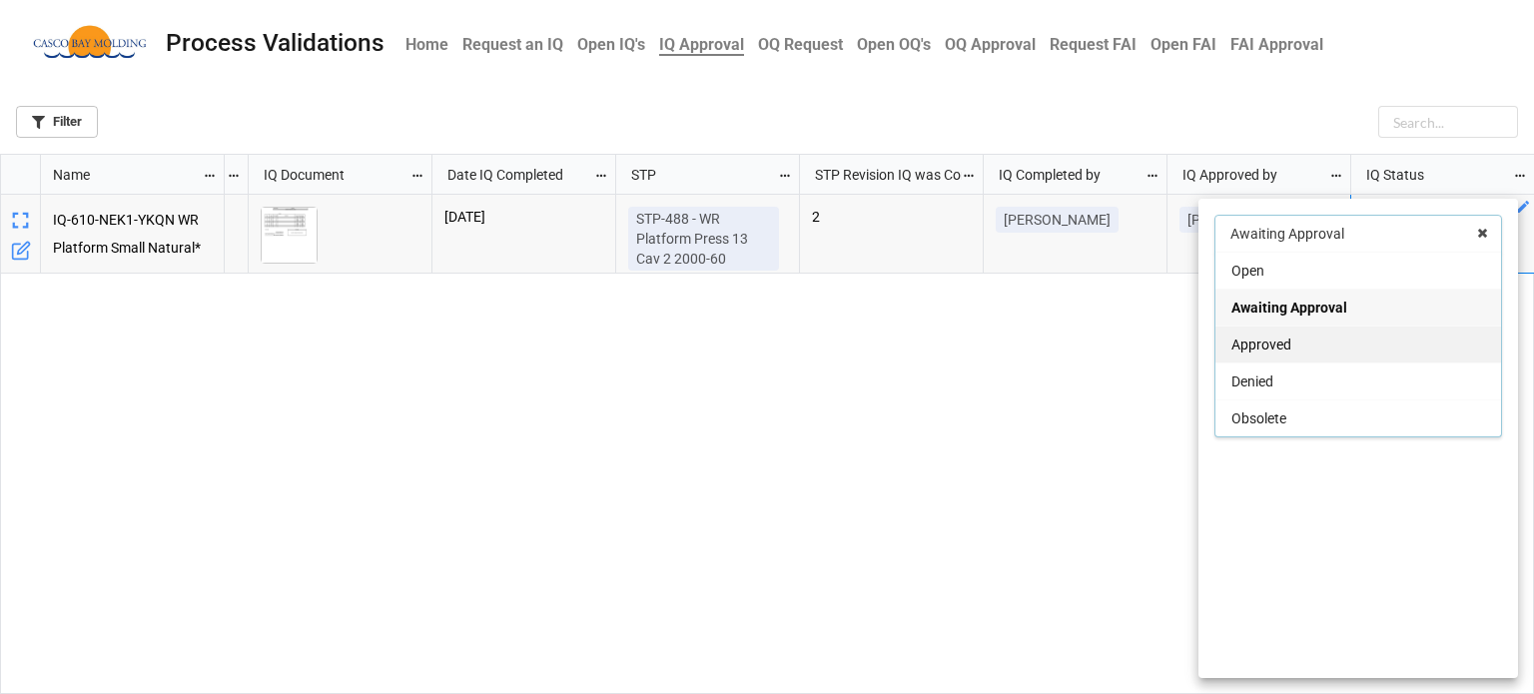
click at [1333, 341] on div "Approved" at bounding box center [1359, 344] width 286 height 37
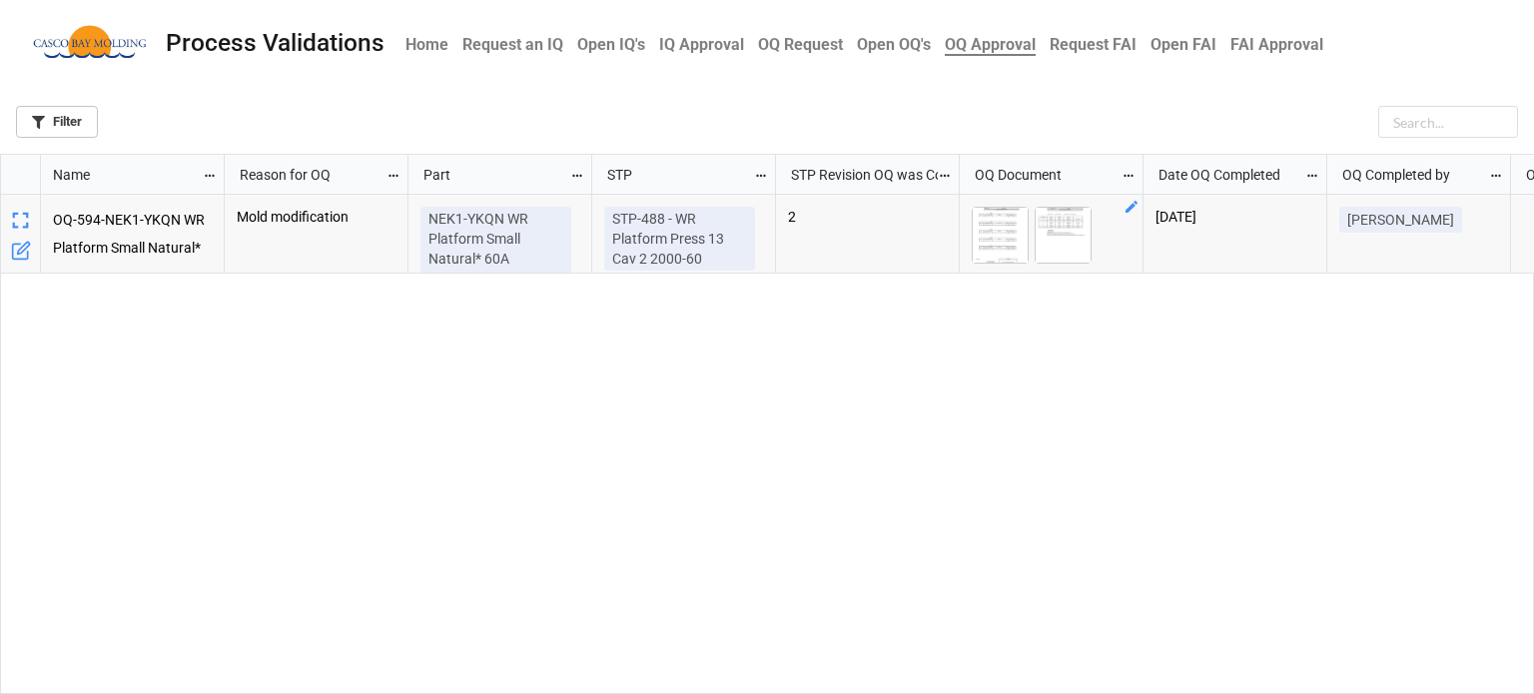
scroll to position [528, 1522]
click at [994, 223] on img "grid" at bounding box center [1000, 235] width 55 height 55
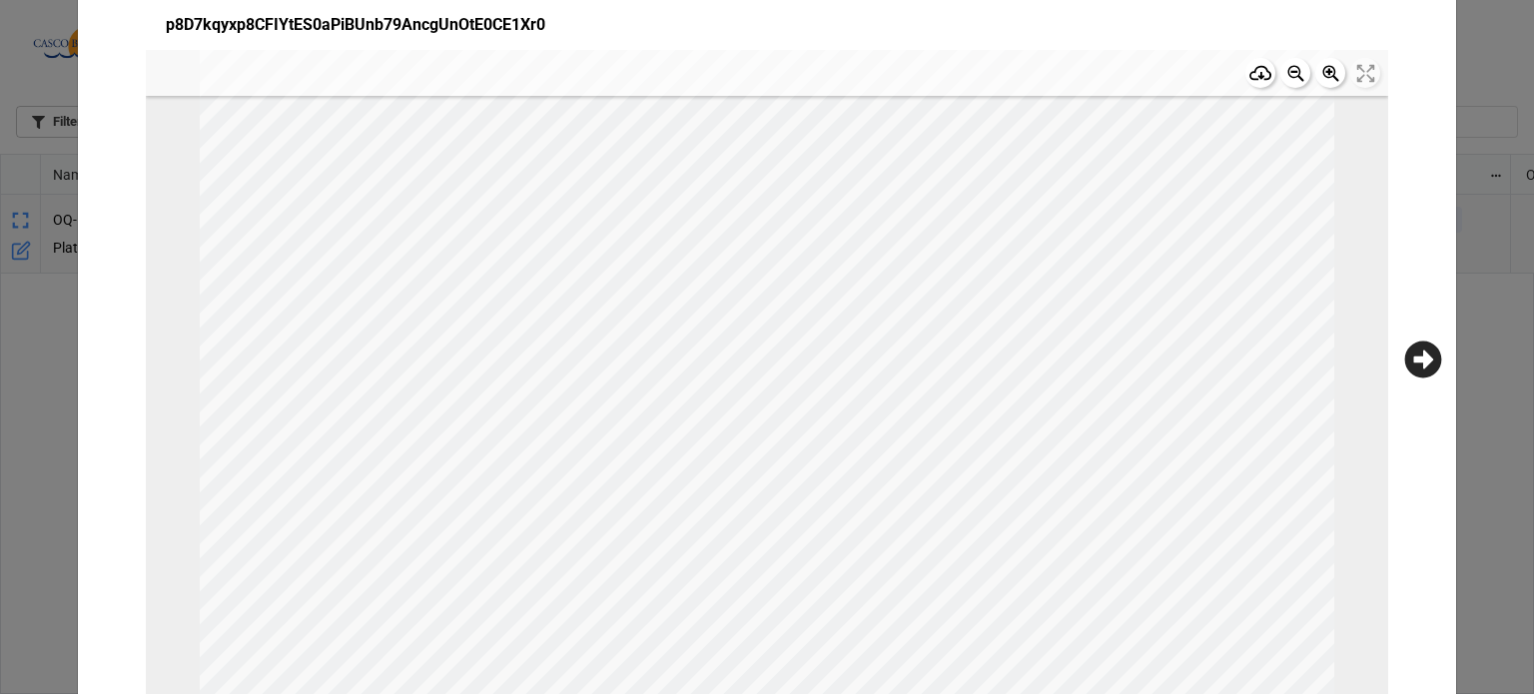
scroll to position [0, 0]
click at [1423, 365] on icon at bounding box center [1424, 360] width 37 height 37
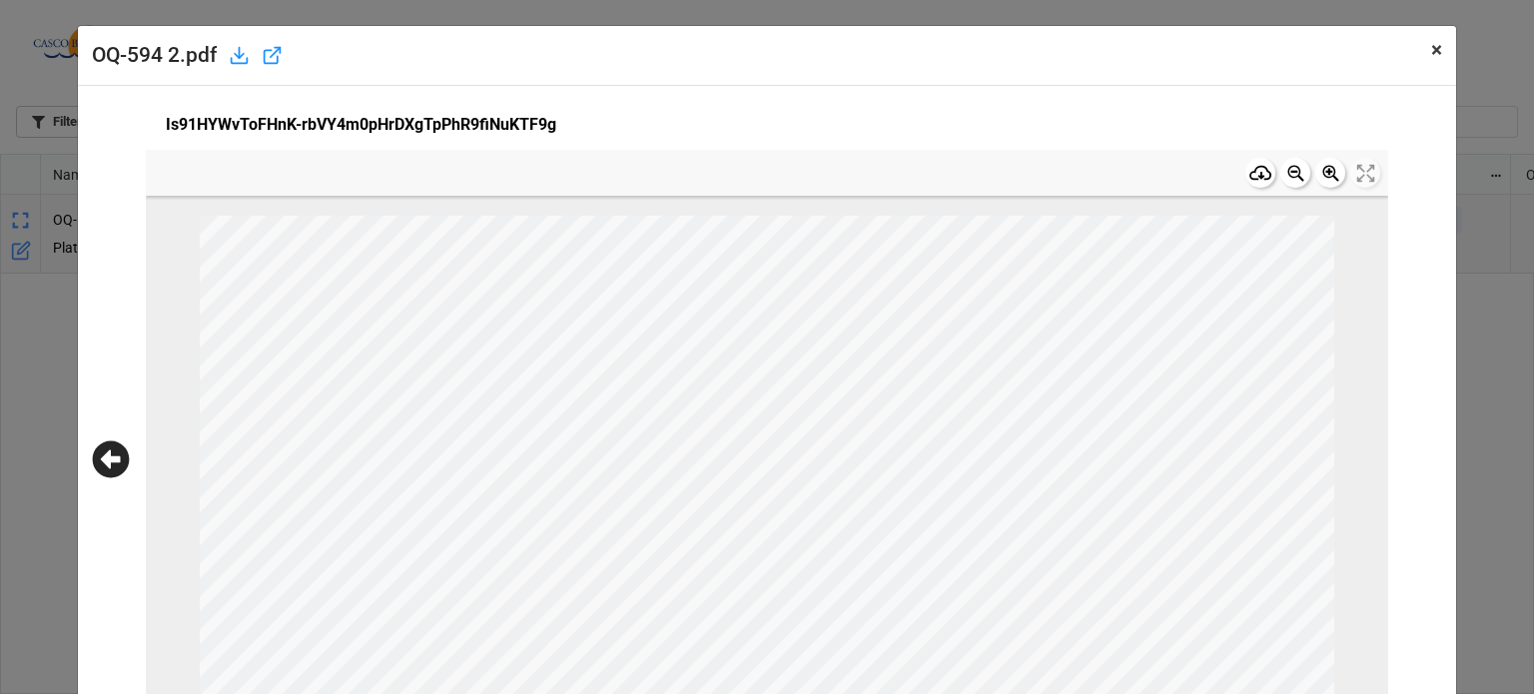
click at [1432, 54] on span "×" at bounding box center [1437, 50] width 11 height 24
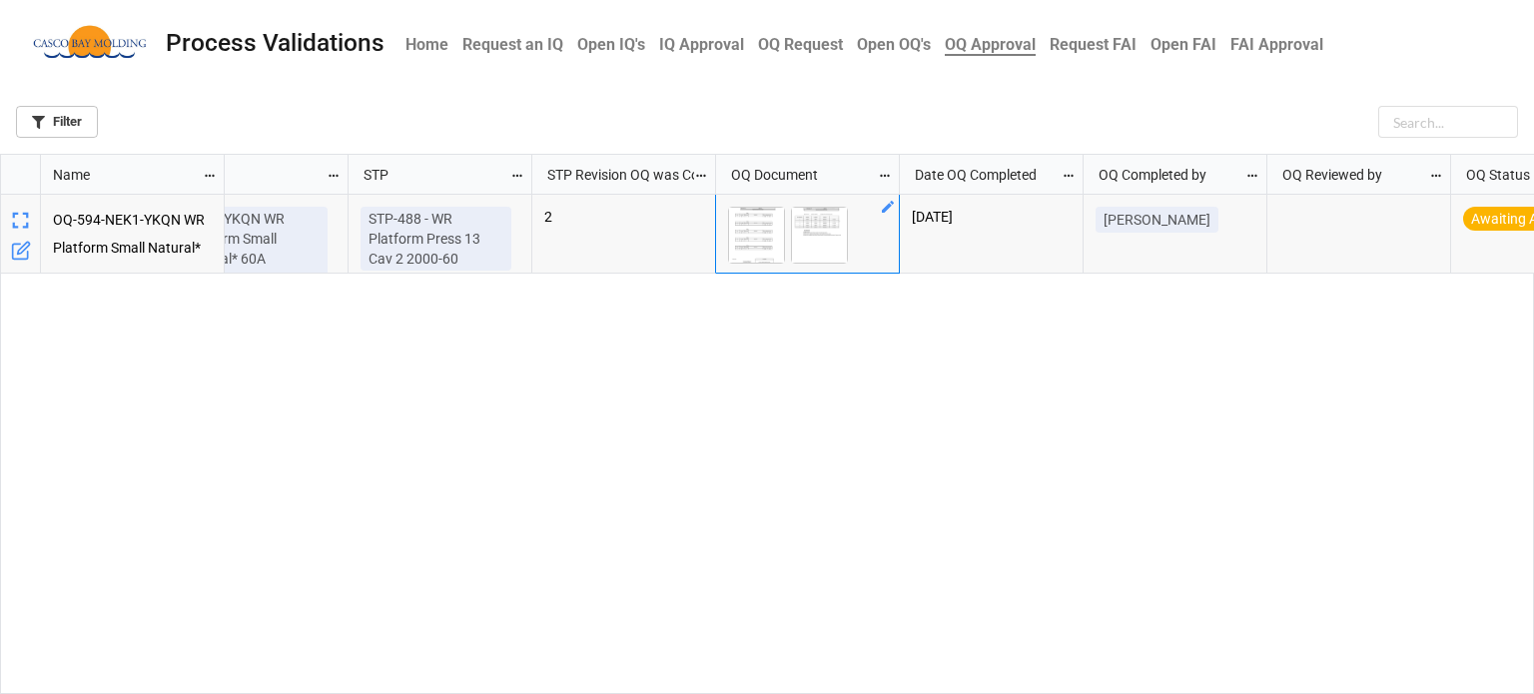
scroll to position [0, 344]
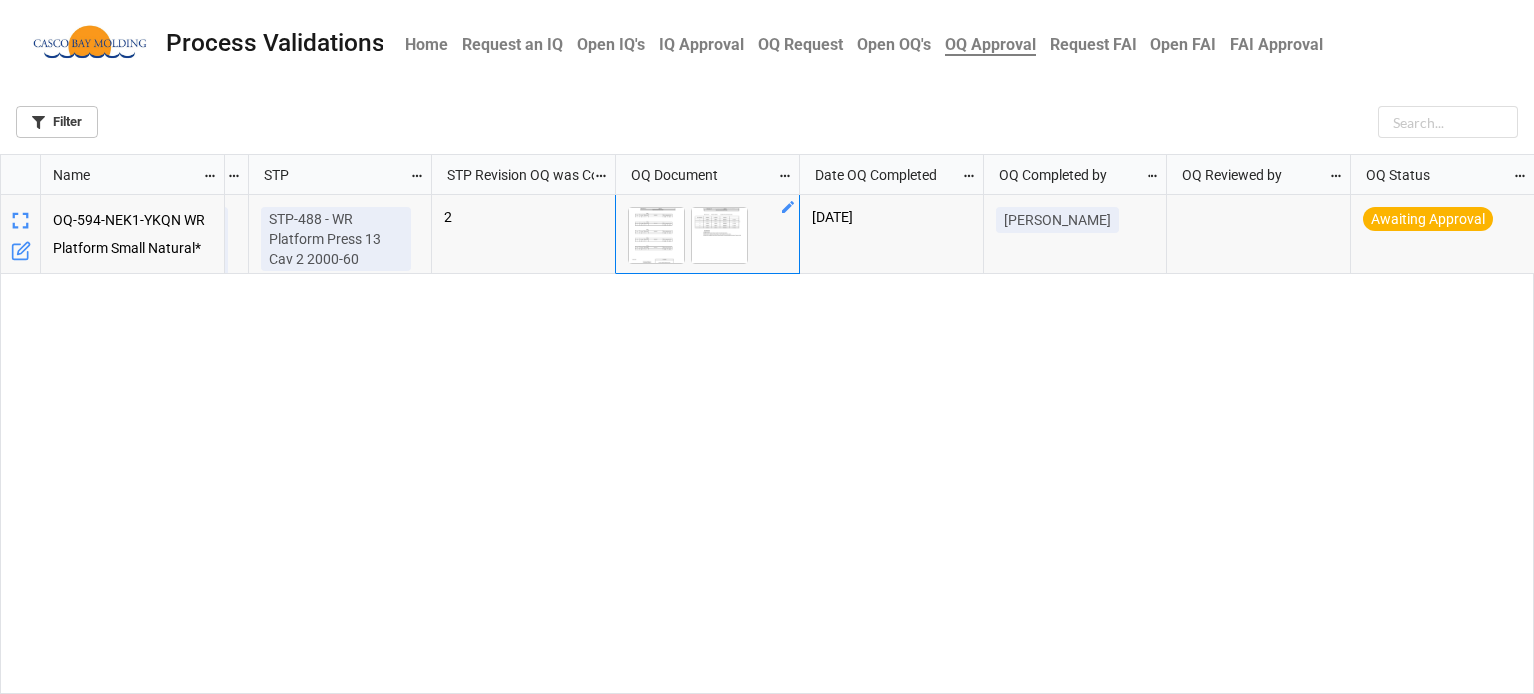
click at [1259, 223] on div "grid" at bounding box center [1260, 234] width 184 height 79
click at [1337, 209] on icon "grid" at bounding box center [1340, 207] width 12 height 12
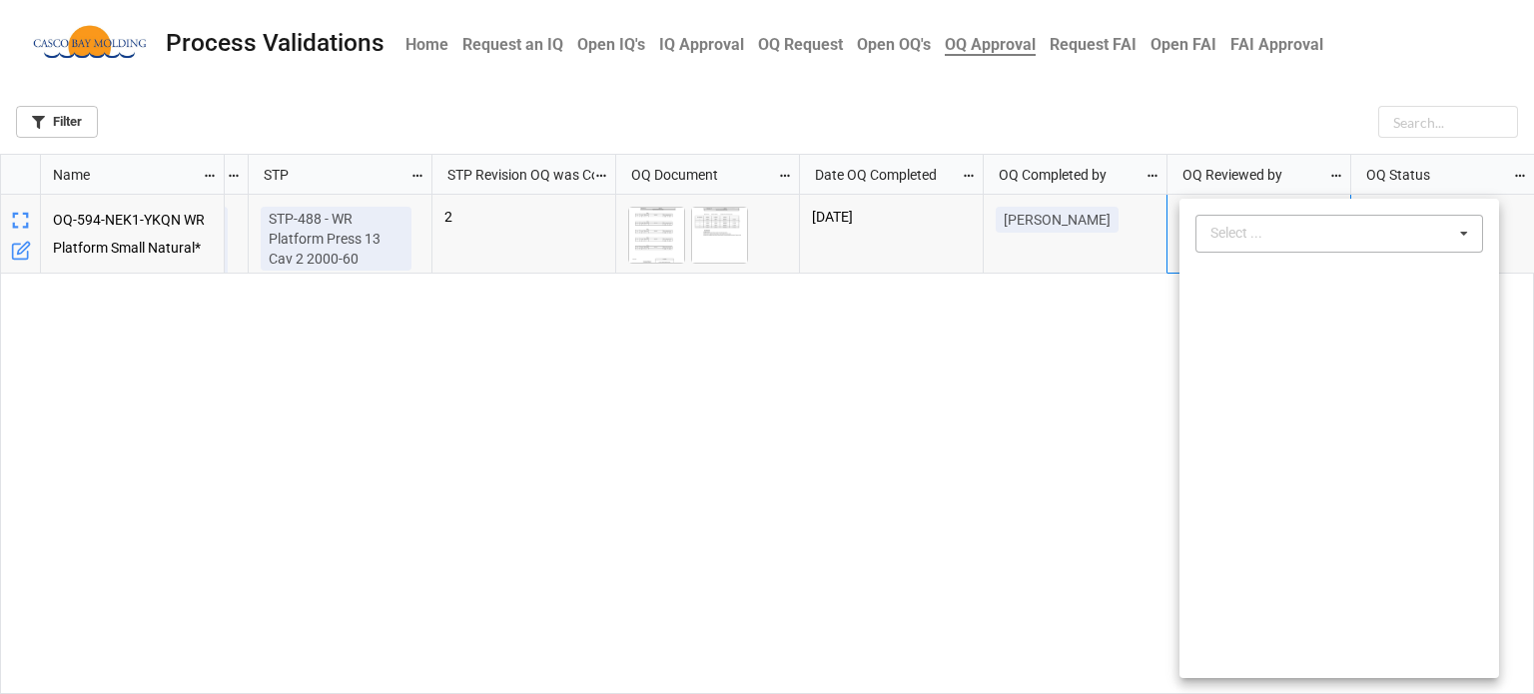
click at [1279, 235] on div "Select ..." at bounding box center [1249, 233] width 86 height 23
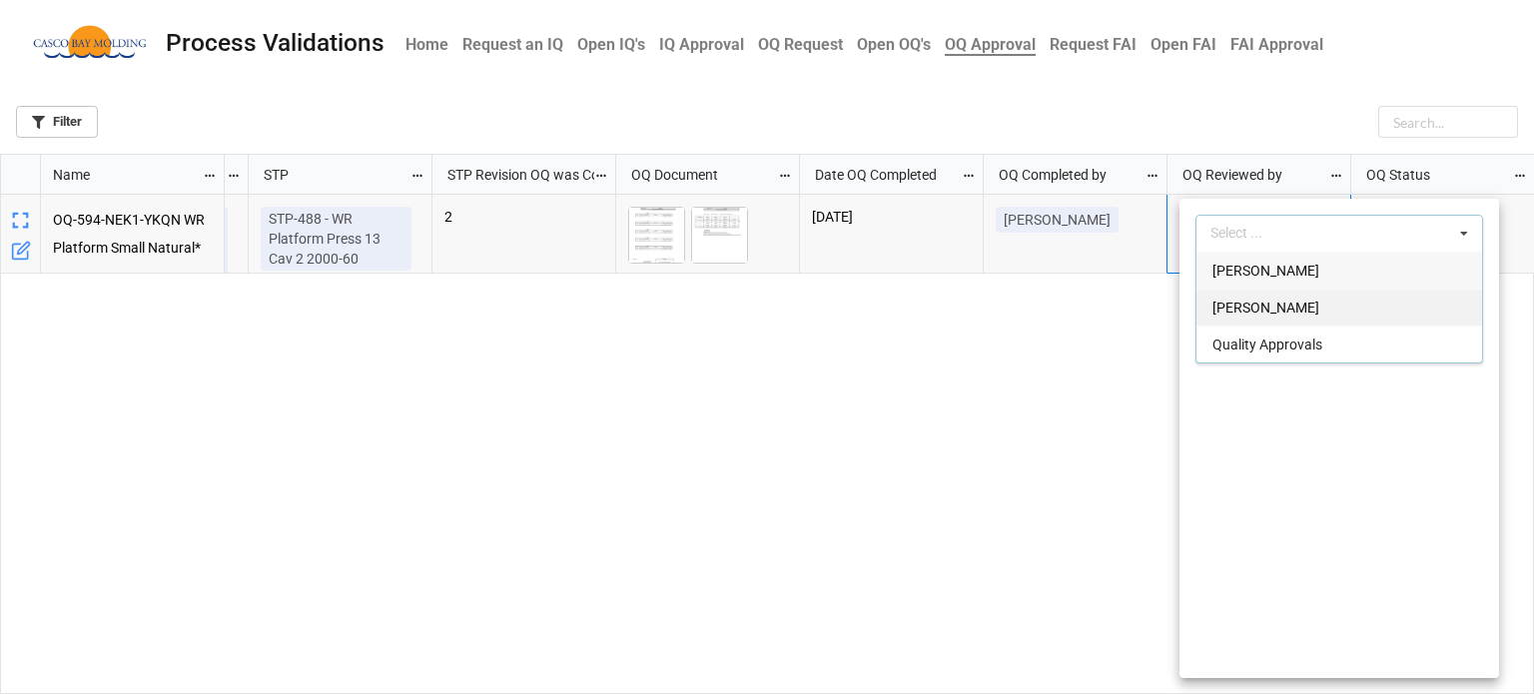
click at [1269, 307] on span "[PERSON_NAME]" at bounding box center [1266, 308] width 107 height 16
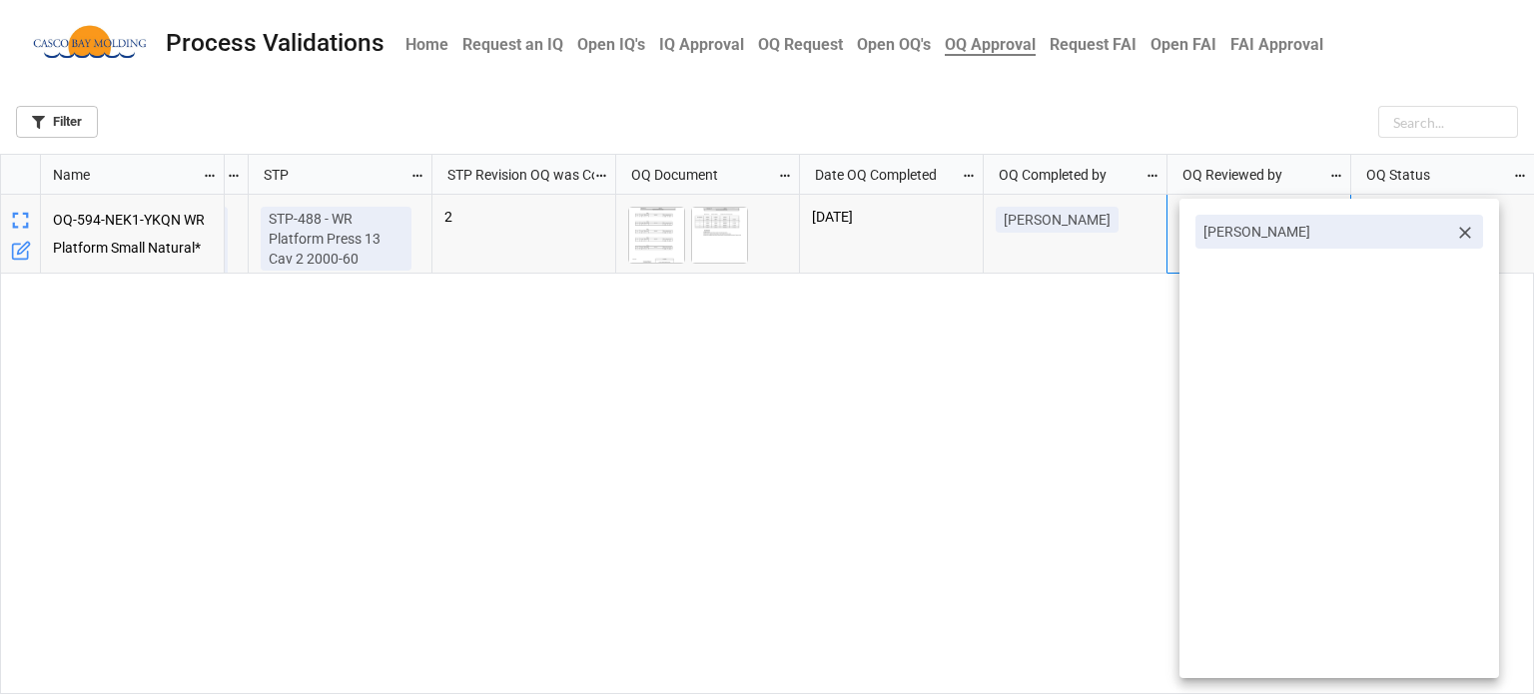
click at [1207, 354] on div "[PERSON_NAME]" at bounding box center [1340, 439] width 320 height 480
click at [1002, 379] on div at bounding box center [767, 347] width 1534 height 694
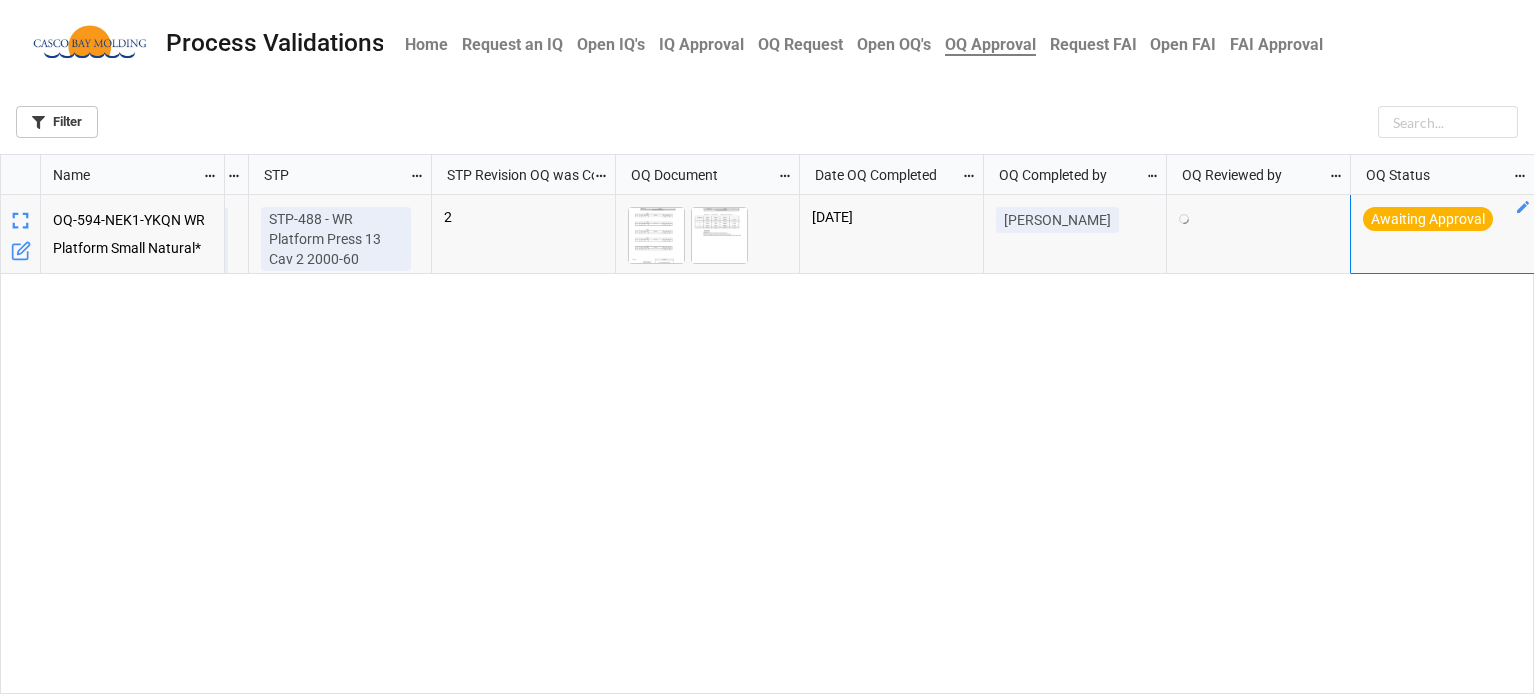
click at [1522, 208] on icon "grid" at bounding box center [1523, 207] width 12 height 12
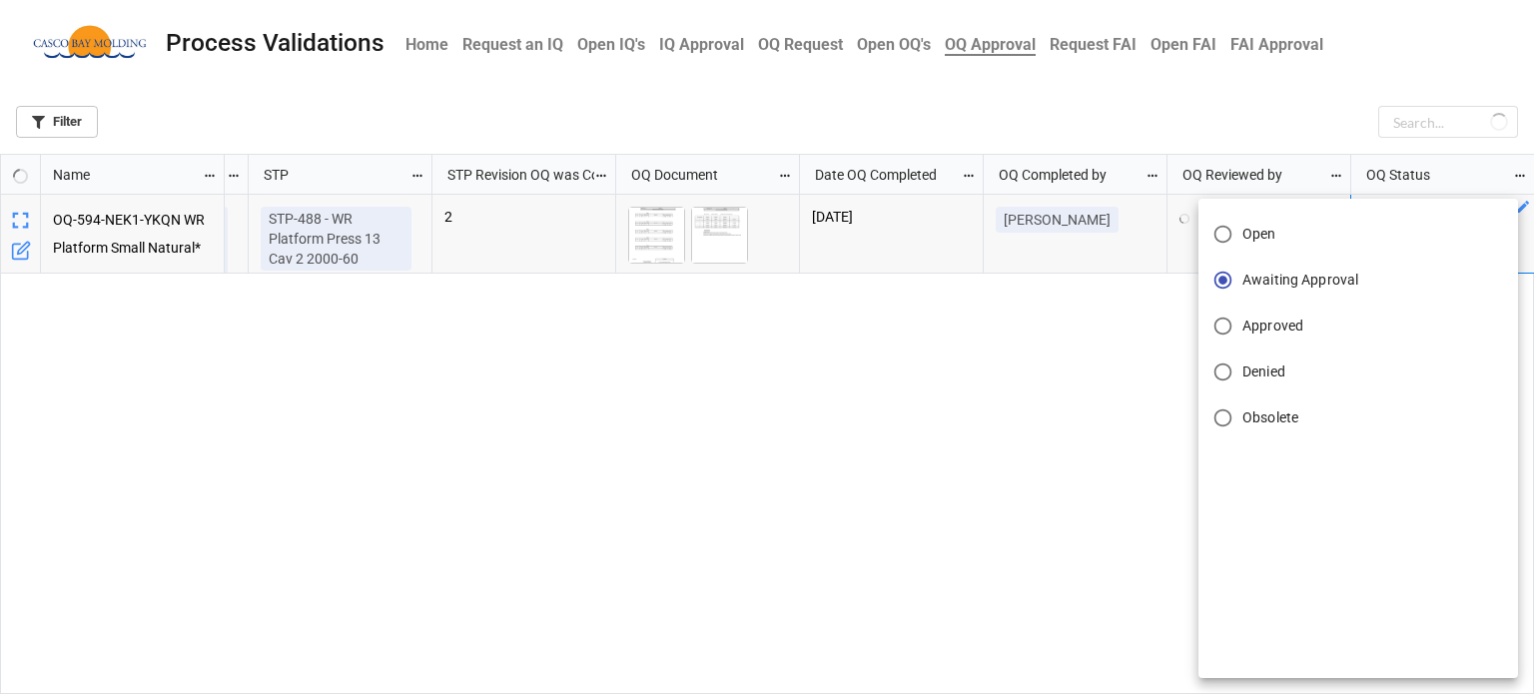
click at [1215, 328] on input "Approved" at bounding box center [1223, 326] width 39 height 39
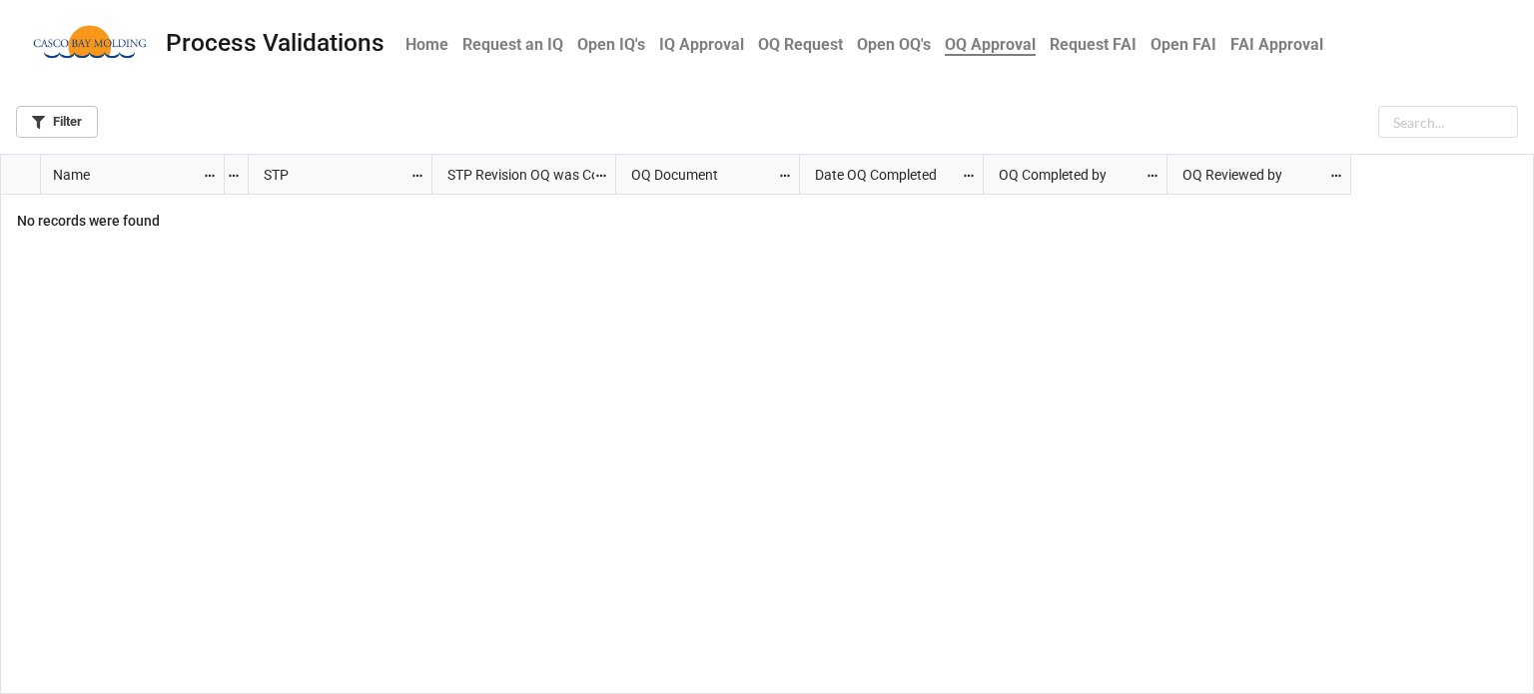
scroll to position [0, 0]
